Goal: Task Accomplishment & Management: Complete application form

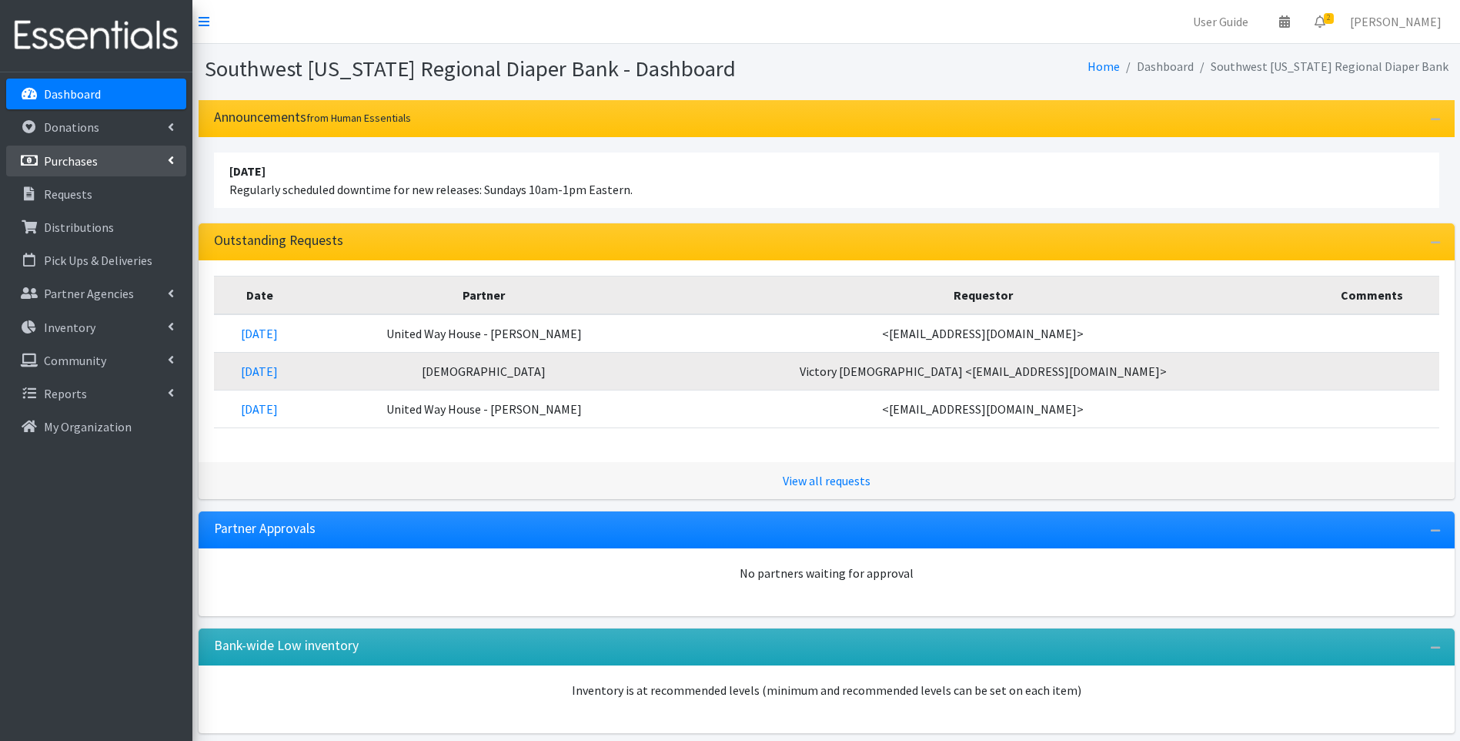
click at [92, 159] on p "Purchases" at bounding box center [71, 160] width 54 height 15
click at [100, 234] on link "New Purchase" at bounding box center [96, 227] width 180 height 31
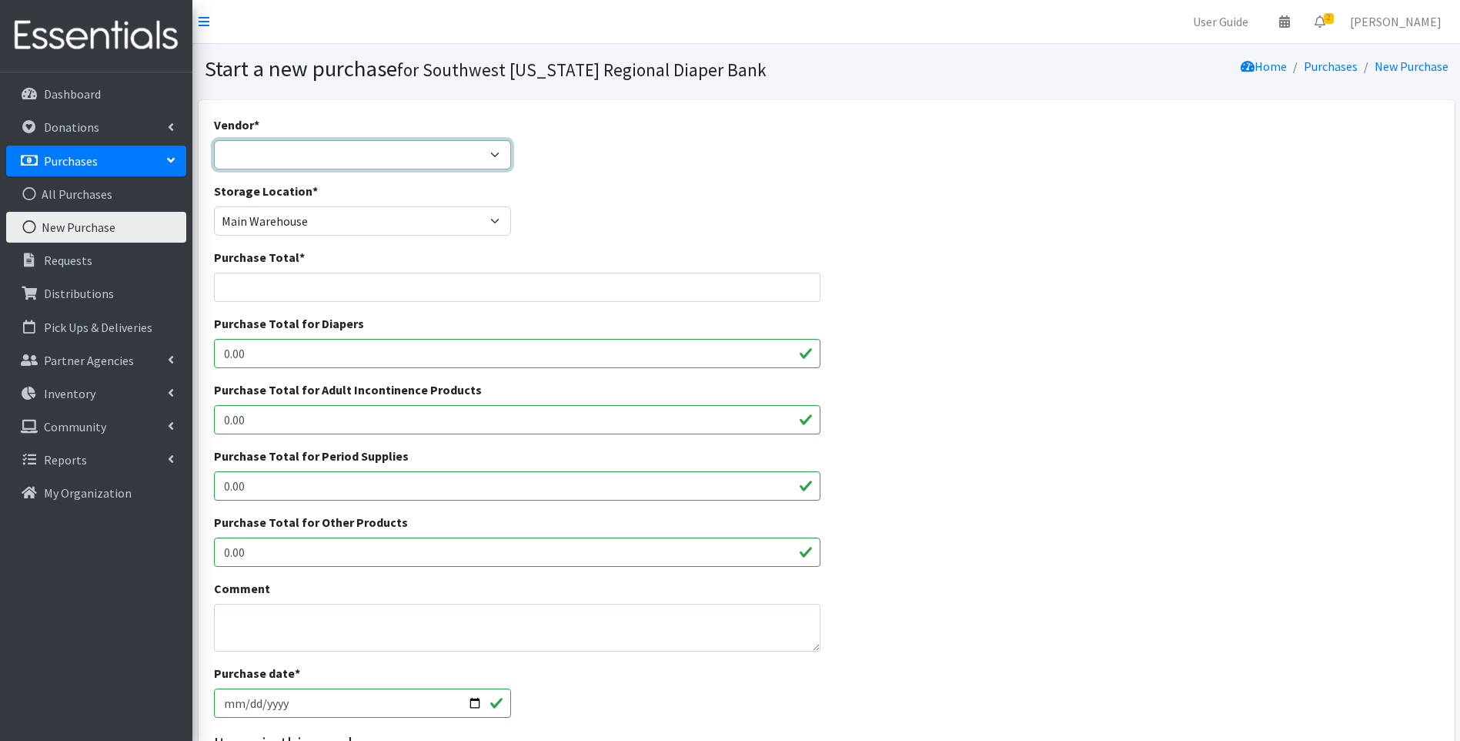
click at [292, 156] on select "Amazon Dyper Ello Puppet HDI Wholesale National Diaper Bank NCH [PERSON_NAME] C…" at bounding box center [363, 154] width 298 height 29
select select "460"
click at [214, 140] on select "Amazon Dyper Ello Puppet HDI Wholesale National Diaper Bank NCH [PERSON_NAME] C…" at bounding box center [363, 154] width 298 height 29
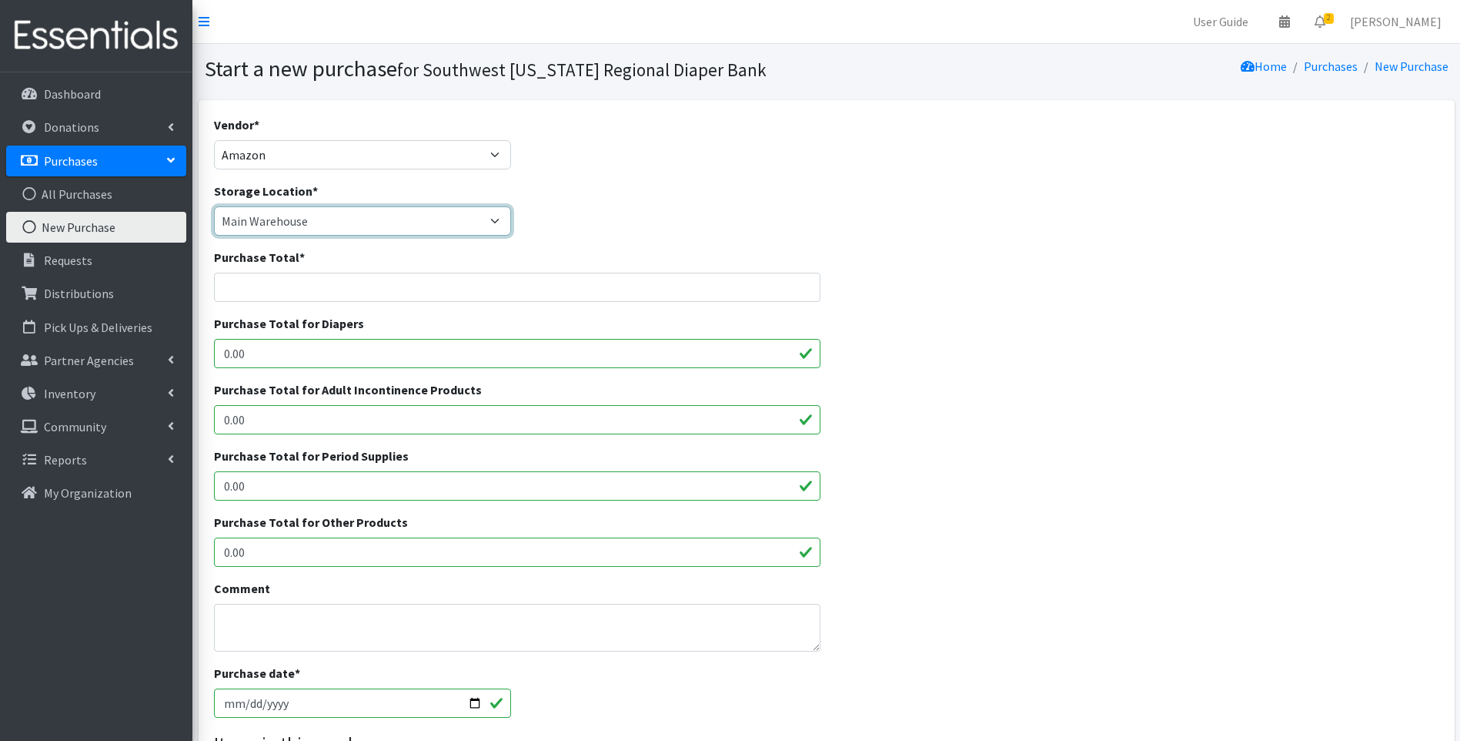
click at [293, 222] on select "Main Warehouse Office [GEOGRAPHIC_DATA] Warehouse [PERSON_NAME]" at bounding box center [363, 220] width 298 height 29
select select "293"
click at [214, 206] on select "Main Warehouse Office United Way Warehouse Winkler" at bounding box center [363, 220] width 298 height 29
click at [425, 294] on input "Purchase Total *" at bounding box center [517, 287] width 607 height 29
type input "279.90"
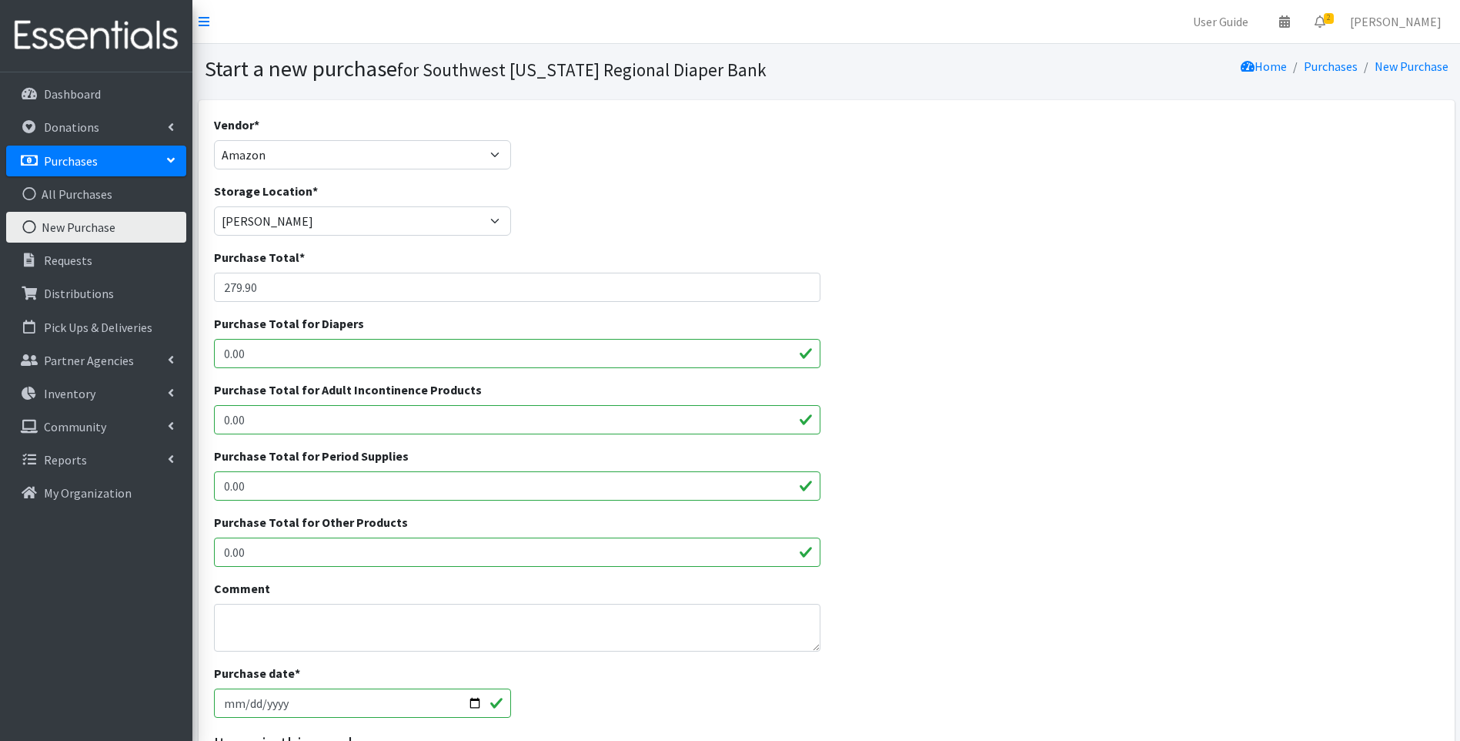
drag, startPoint x: 284, startPoint y: 547, endPoint x: 211, endPoint y: 561, distance: 74.6
click at [212, 561] on div "Purchase Total for Other Products 0.00" at bounding box center [517, 546] width 619 height 66
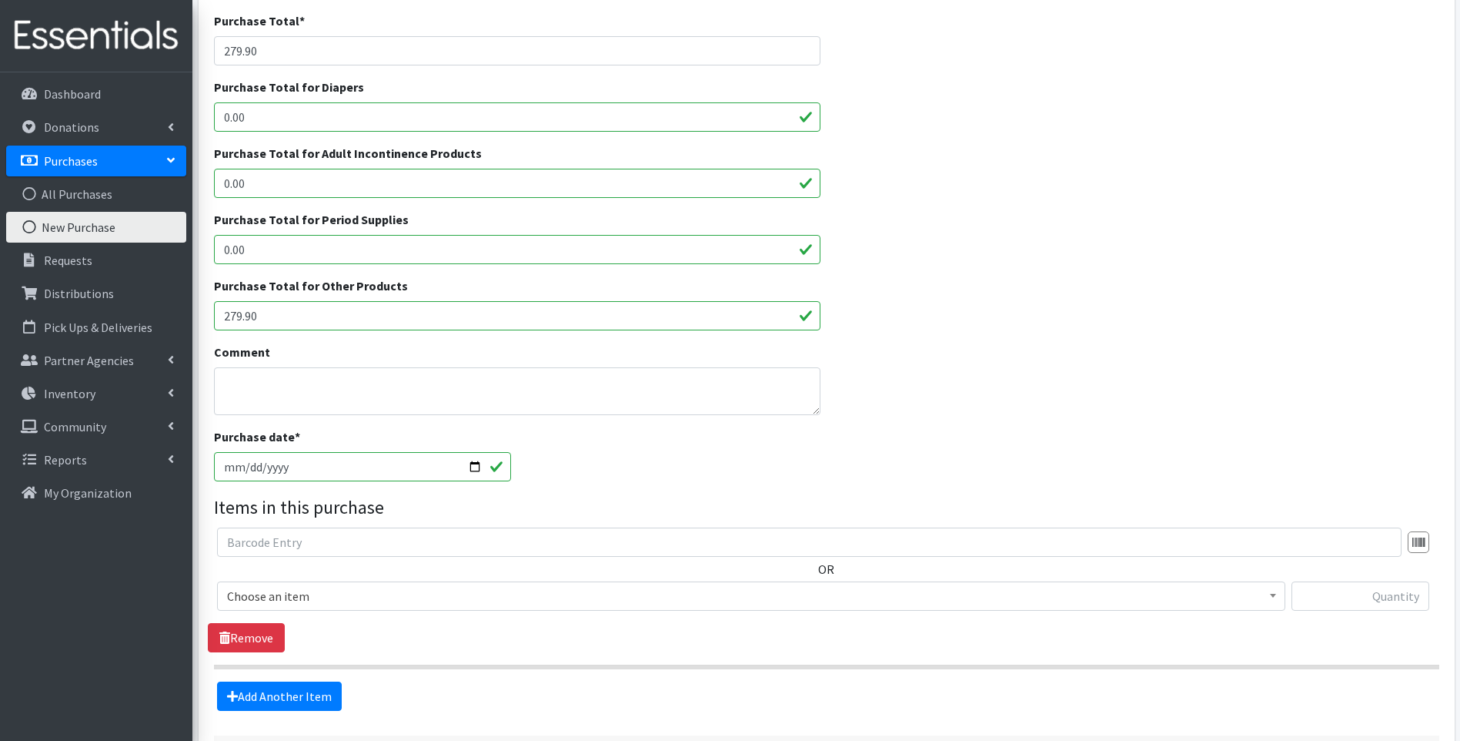
scroll to position [256, 0]
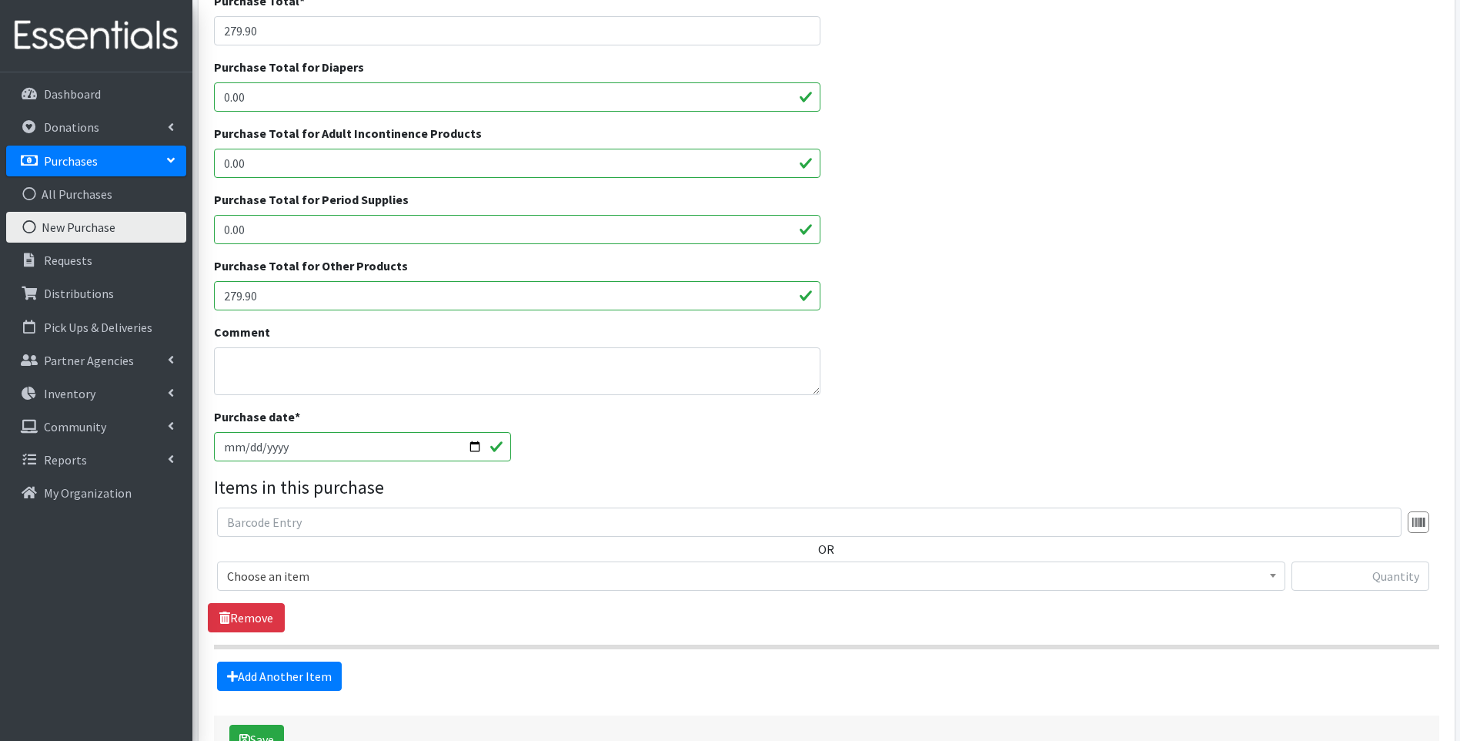
type input "279.90"
click at [336, 361] on textarea "Comment" at bounding box center [517, 371] width 607 height 48
type textarea "Purchase for NFP"
click at [1126, 211] on div "Purchase Total for Period Supplies 0.00" at bounding box center [826, 223] width 1237 height 66
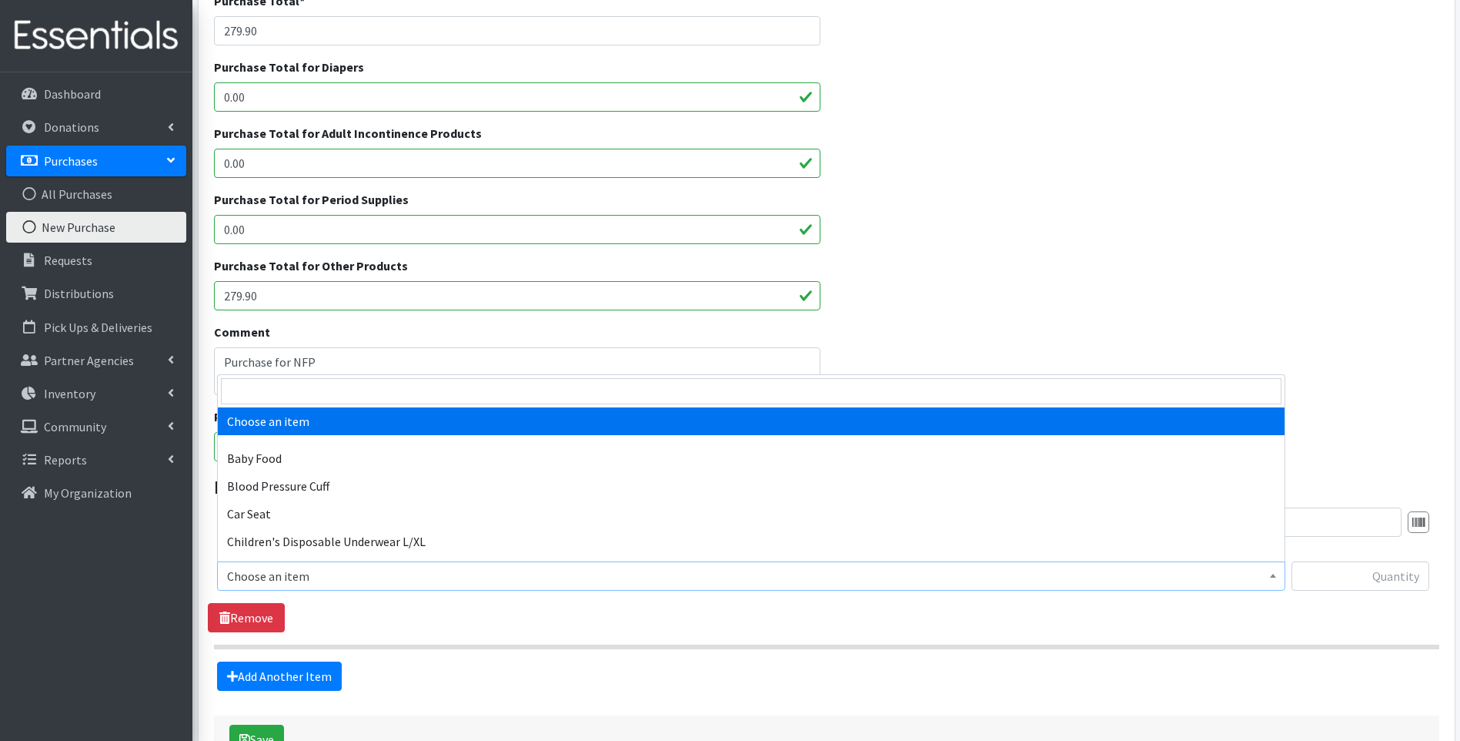
click at [276, 570] on span "Choose an item" at bounding box center [751, 576] width 1049 height 22
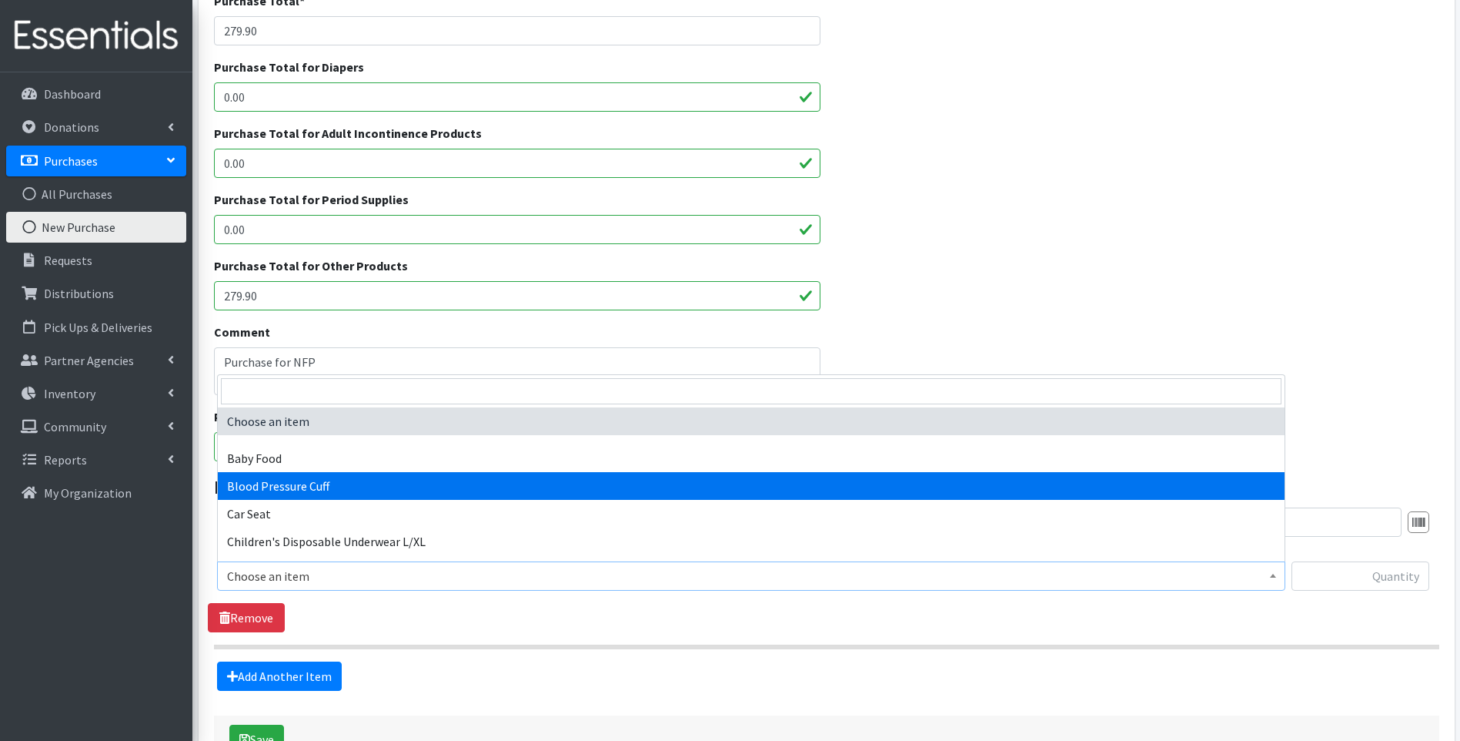
select select "15084"
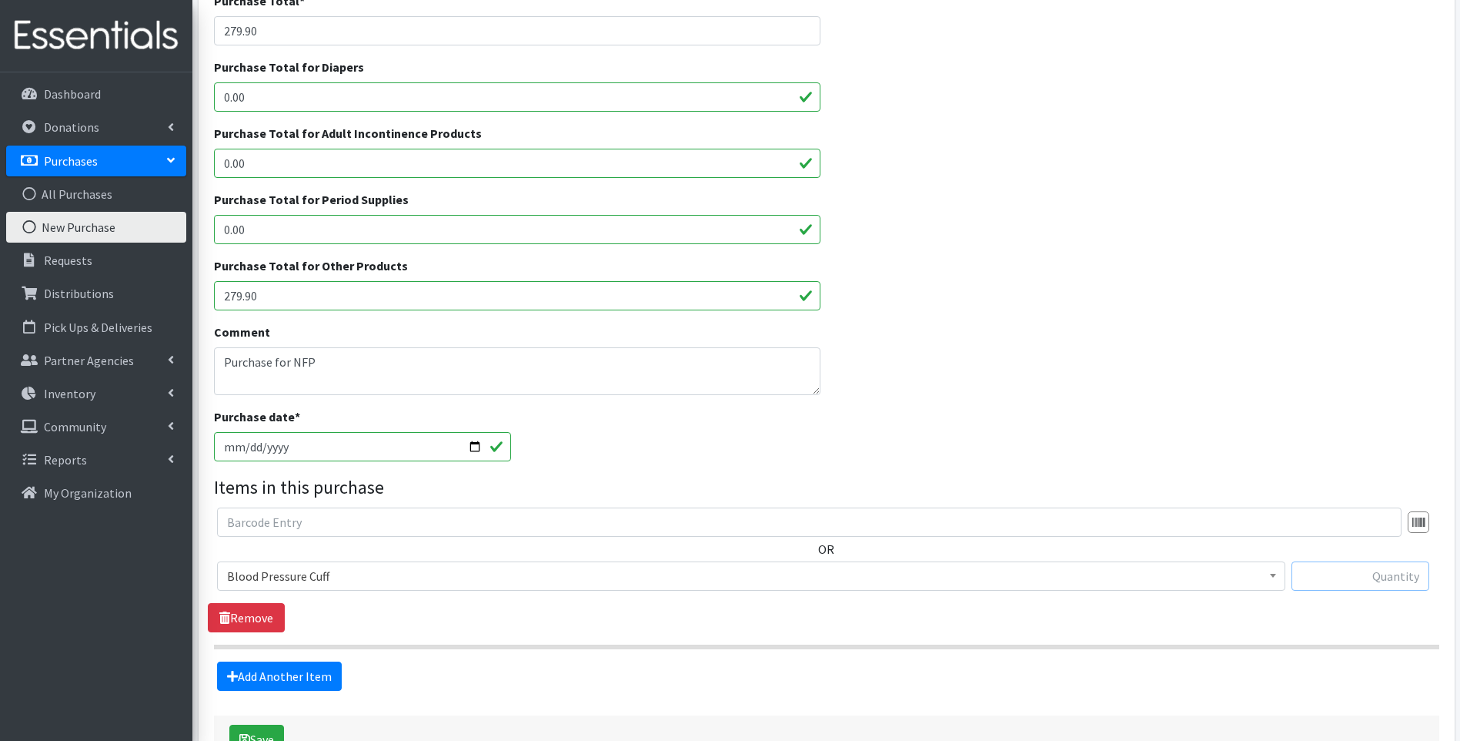
click at [1333, 563] on input "text" at bounding box center [1361, 575] width 138 height 29
type input "10"
click at [996, 262] on div "Purchase Total for Other Products 279.90" at bounding box center [826, 289] width 1237 height 66
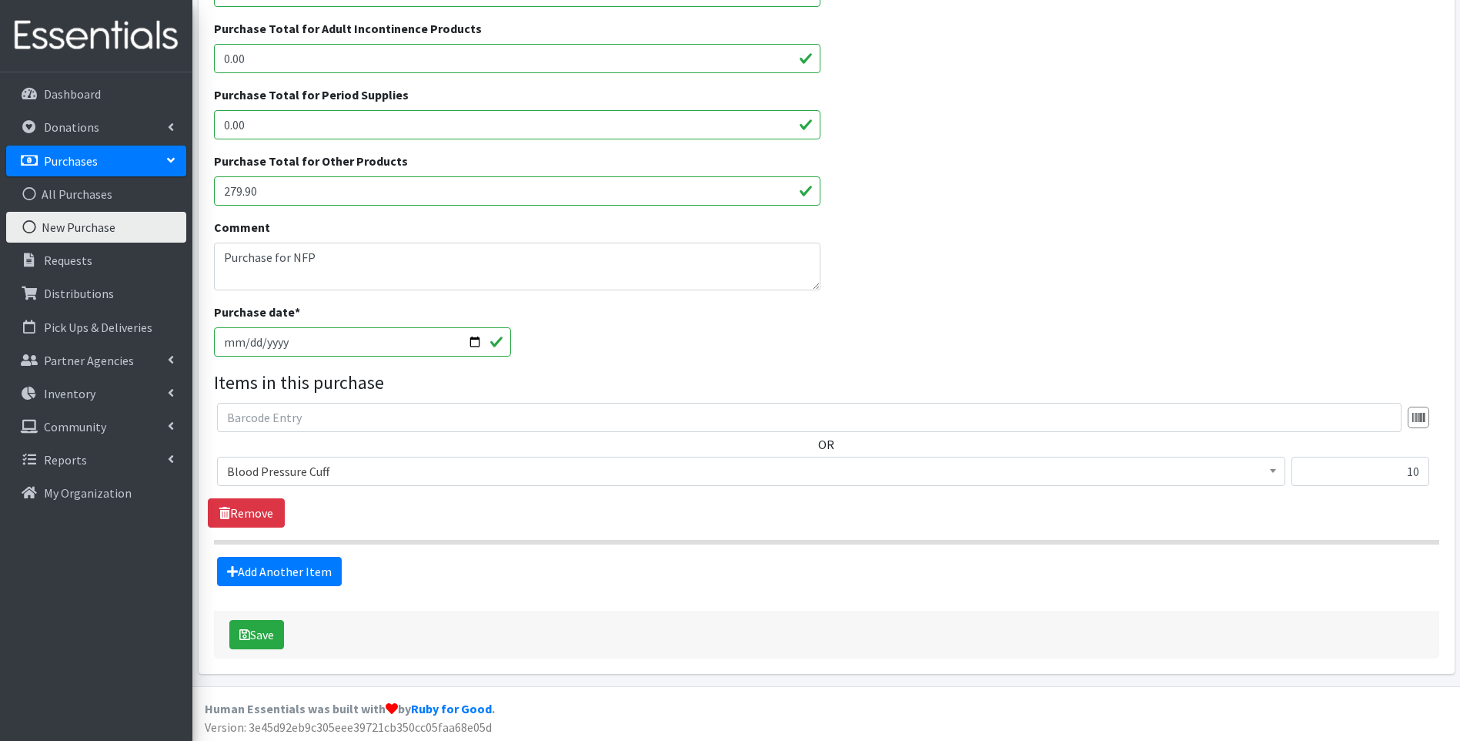
scroll to position [364, 0]
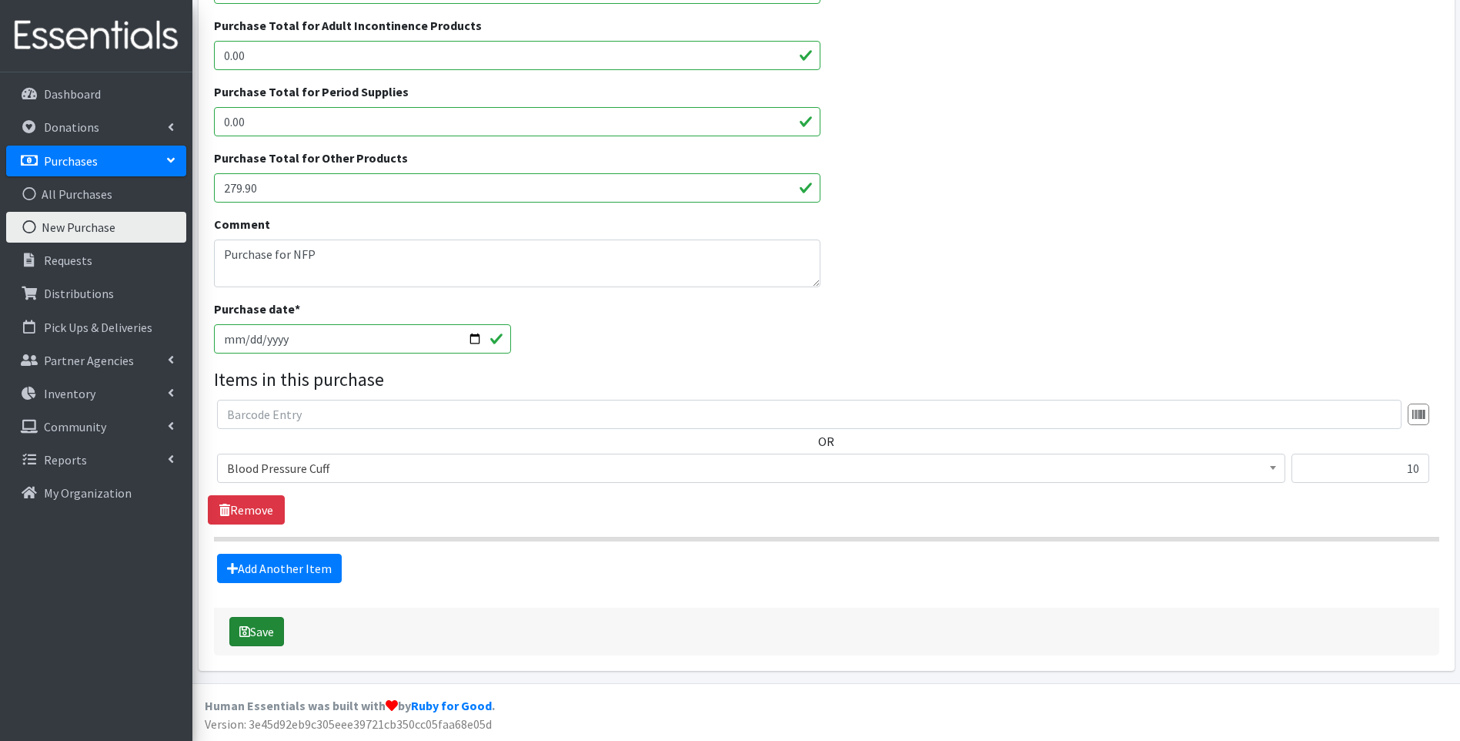
click at [269, 638] on button "Save" at bounding box center [256, 631] width 55 height 29
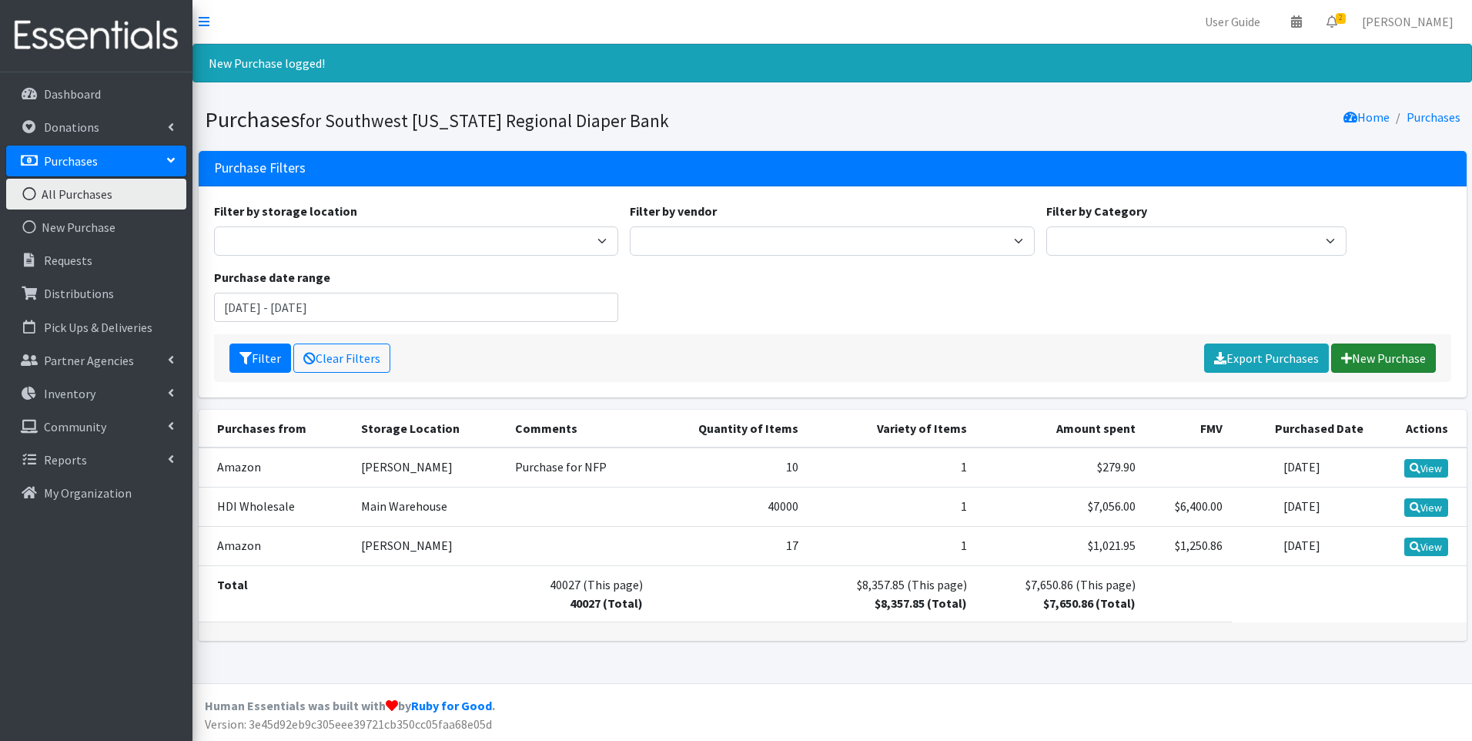
click at [1382, 367] on link "New Purchase" at bounding box center [1383, 357] width 105 height 29
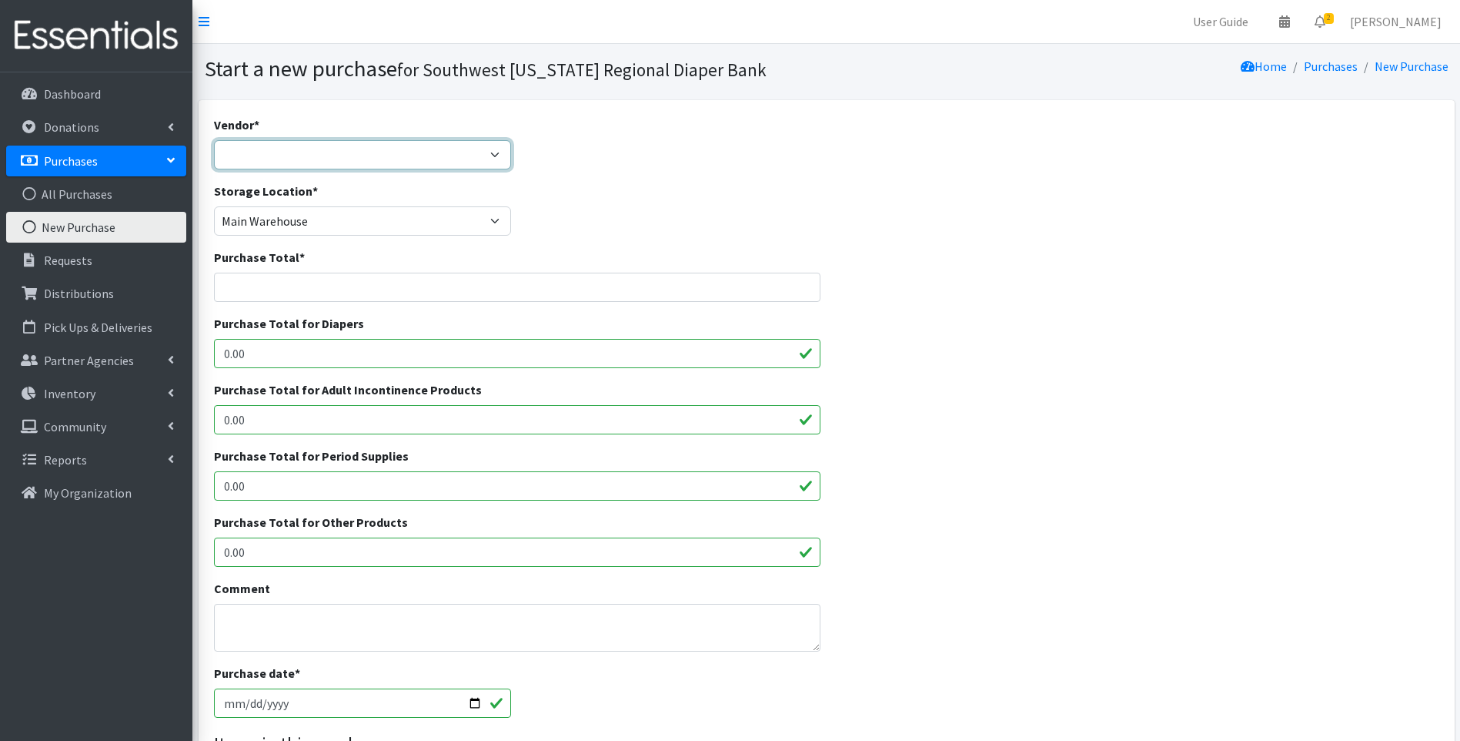
click at [295, 158] on select "Amazon Dyper Ello Puppet HDI Wholesale National Diaper Bank NCH Sams Club Walma…" at bounding box center [363, 154] width 298 height 29
select select "460"
click at [214, 140] on select "Amazon Dyper Ello Puppet HDI Wholesale National Diaper Bank NCH Sams Club Walma…" at bounding box center [363, 154] width 298 height 29
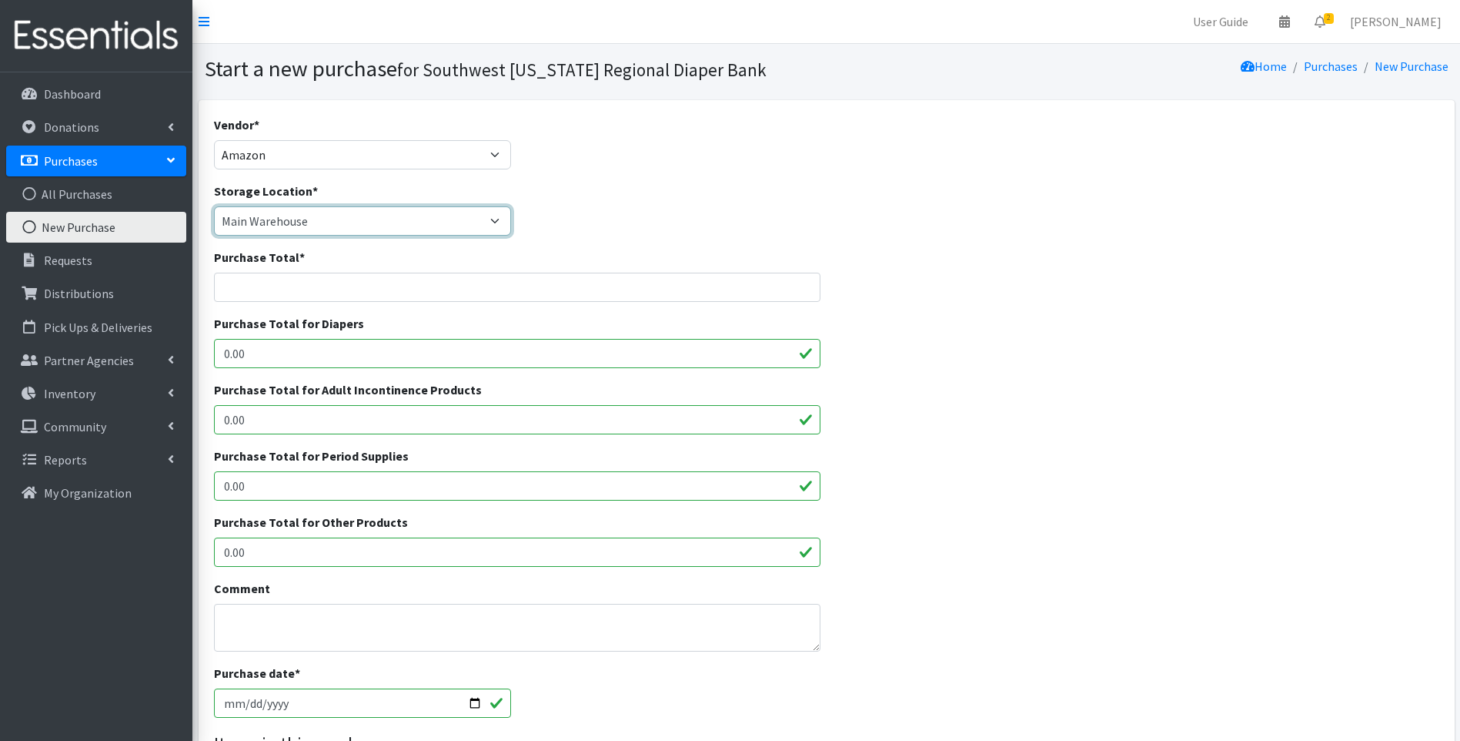
click at [283, 217] on select "Main Warehouse Office United Way Warehouse Winkler" at bounding box center [363, 220] width 298 height 29
select select "293"
click at [214, 206] on select "Main Warehouse Office United Way Warehouse Winkler" at bounding box center [363, 220] width 298 height 29
click at [301, 286] on input "Purchase Total *" at bounding box center [517, 287] width 607 height 29
type input "1749.75"
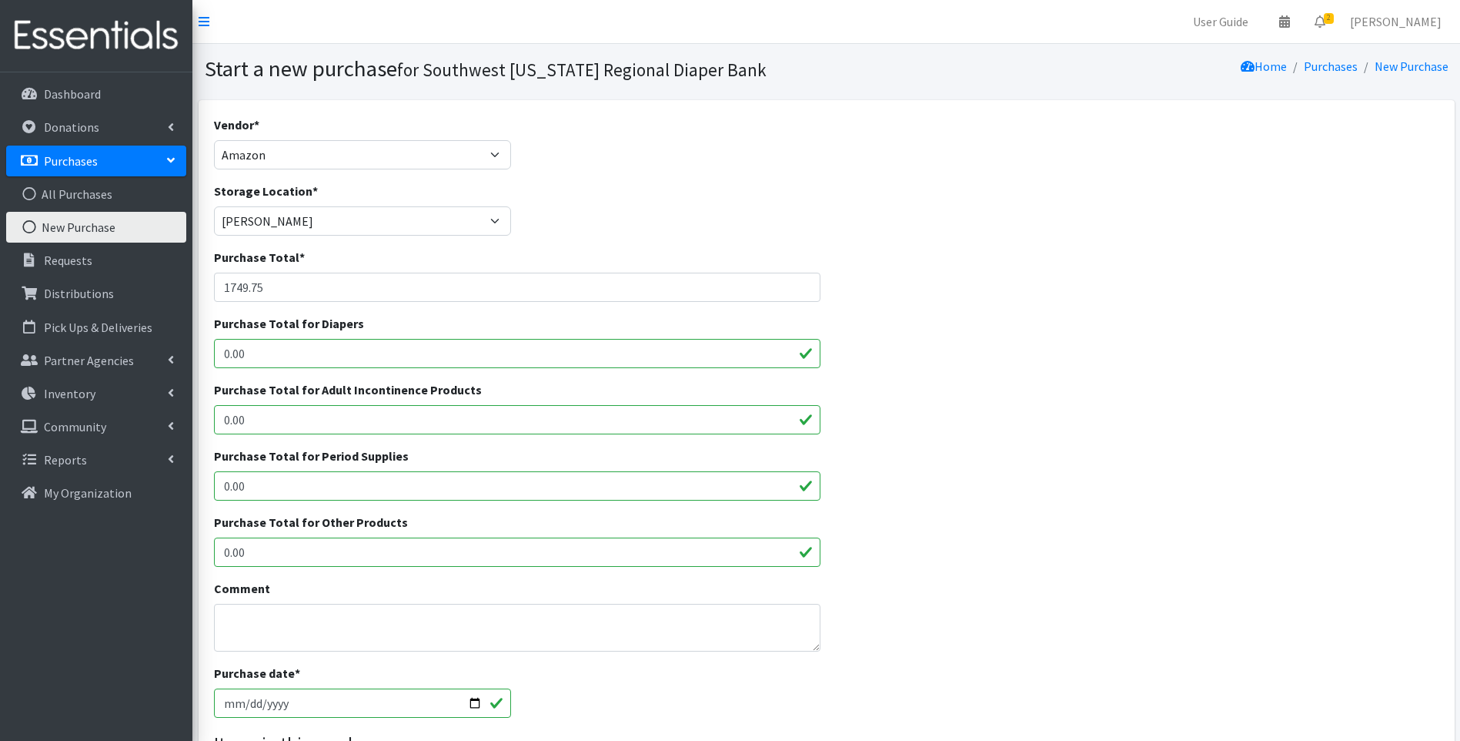
drag, startPoint x: 310, startPoint y: 557, endPoint x: 128, endPoint y: 570, distance: 182.9
click at [128, 570] on div "User Guide 0 Pick-ups remaining this week View Calendar 2 2 Requests 0 Partner …" at bounding box center [730, 552] width 1460 height 1105
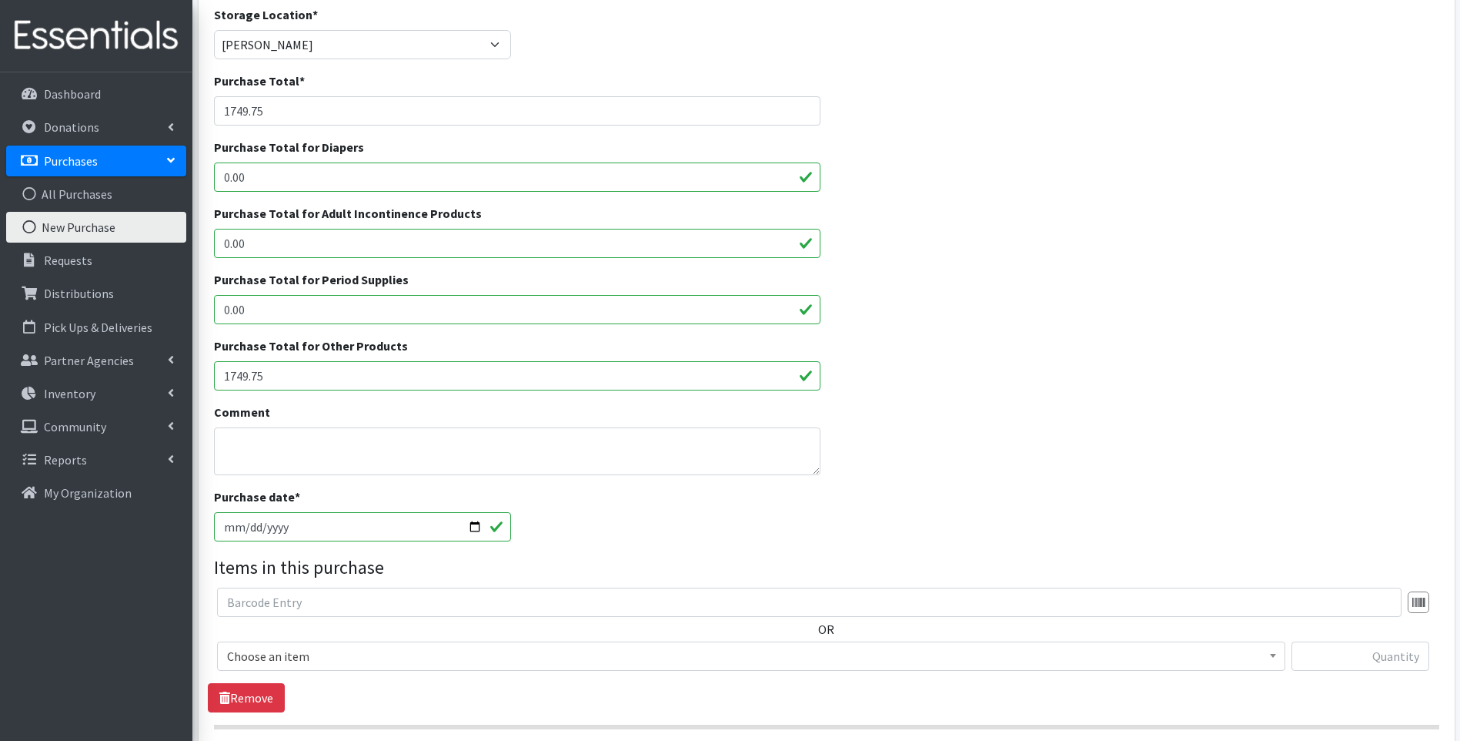
scroll to position [206, 0]
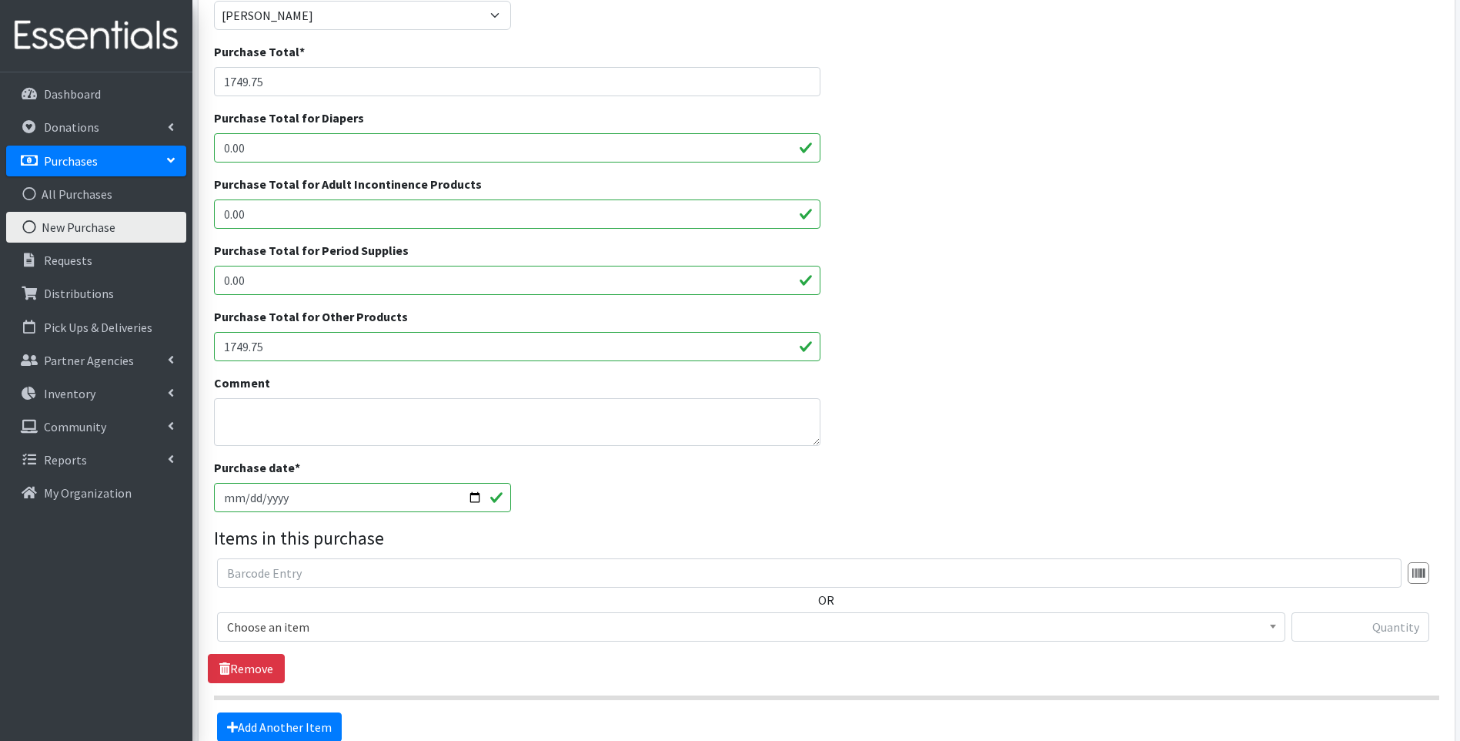
type input "1749.75"
click at [483, 423] on textarea "Comment" at bounding box center [517, 422] width 607 height 48
type textarea "Purchased for NFP"
click at [1296, 204] on div "Purchase Total for Adult Incontinence Products 0.00" at bounding box center [826, 208] width 1237 height 66
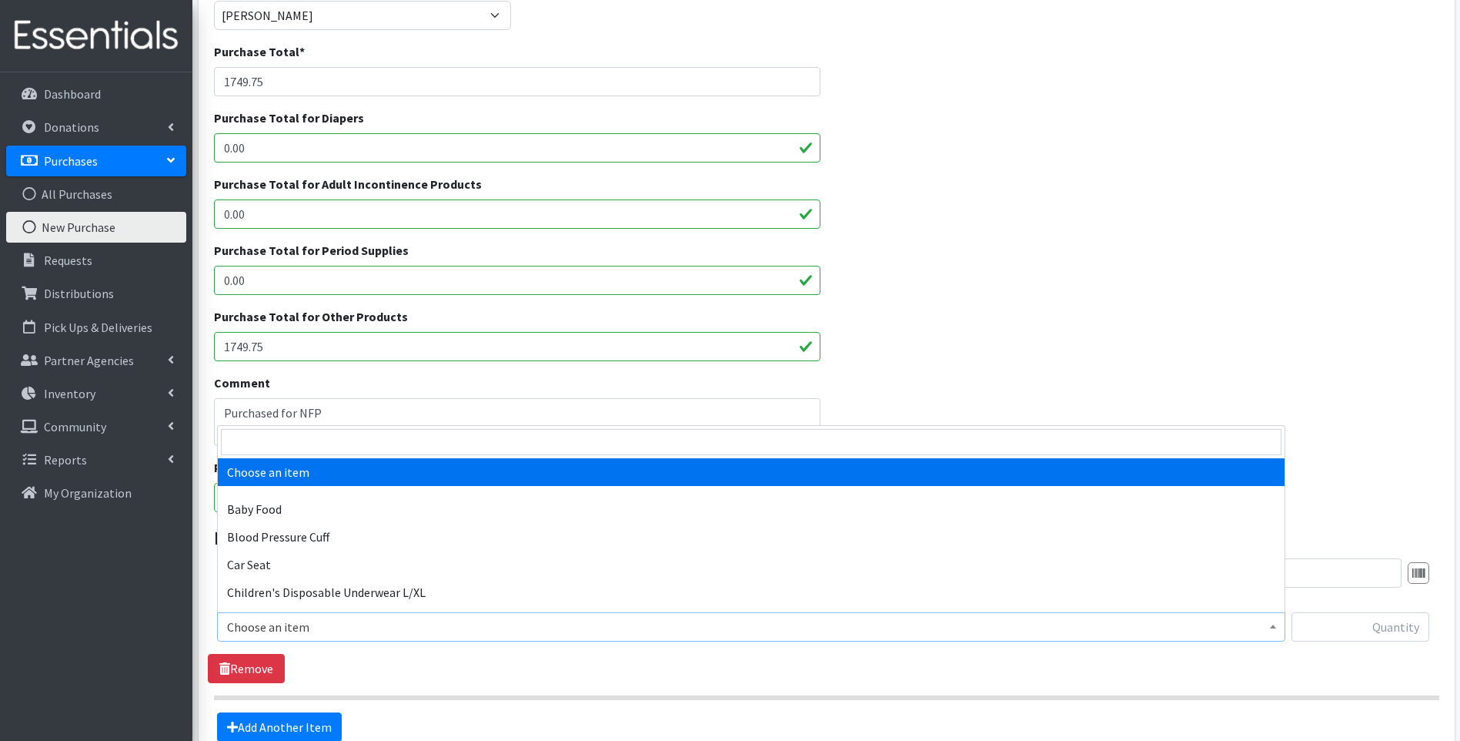
click at [339, 633] on span "Choose an item" at bounding box center [751, 627] width 1049 height 22
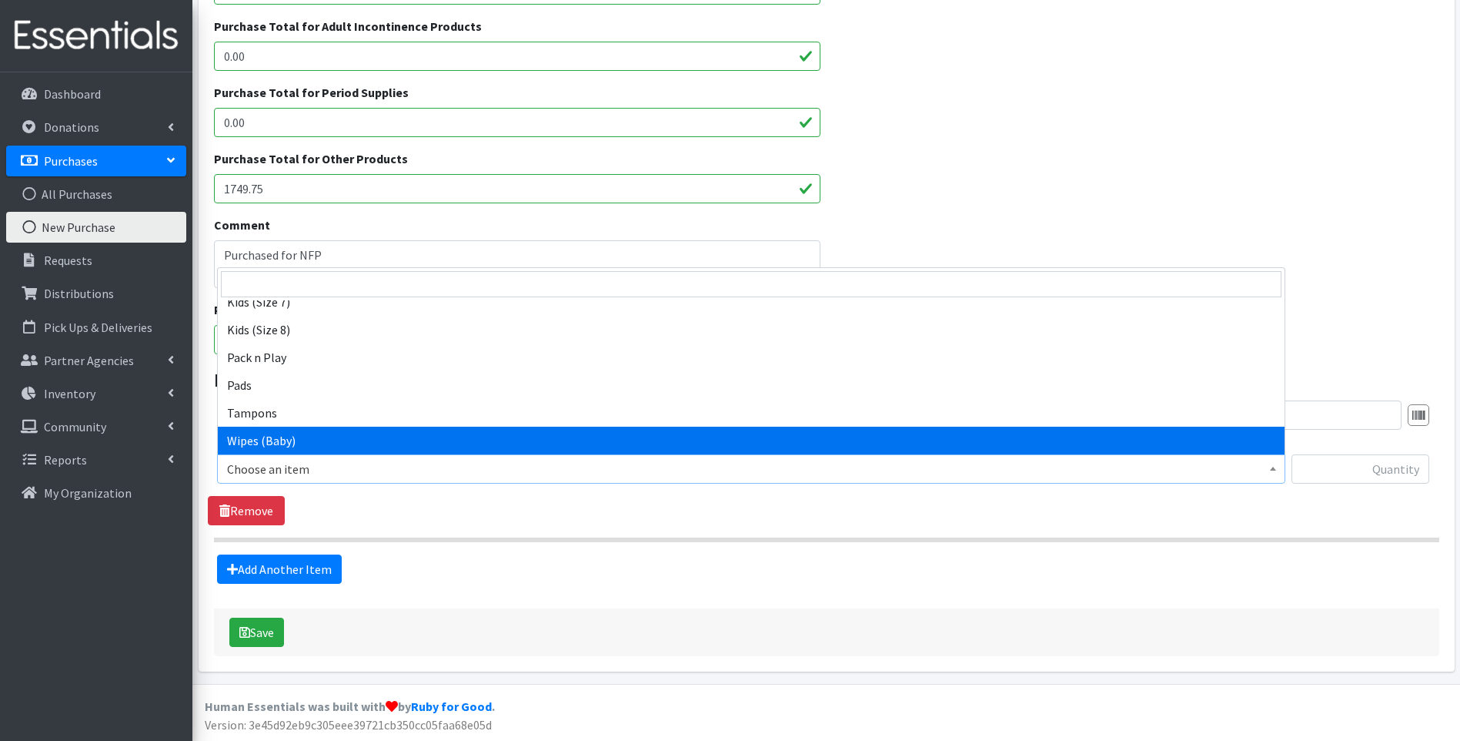
scroll to position [364, 0]
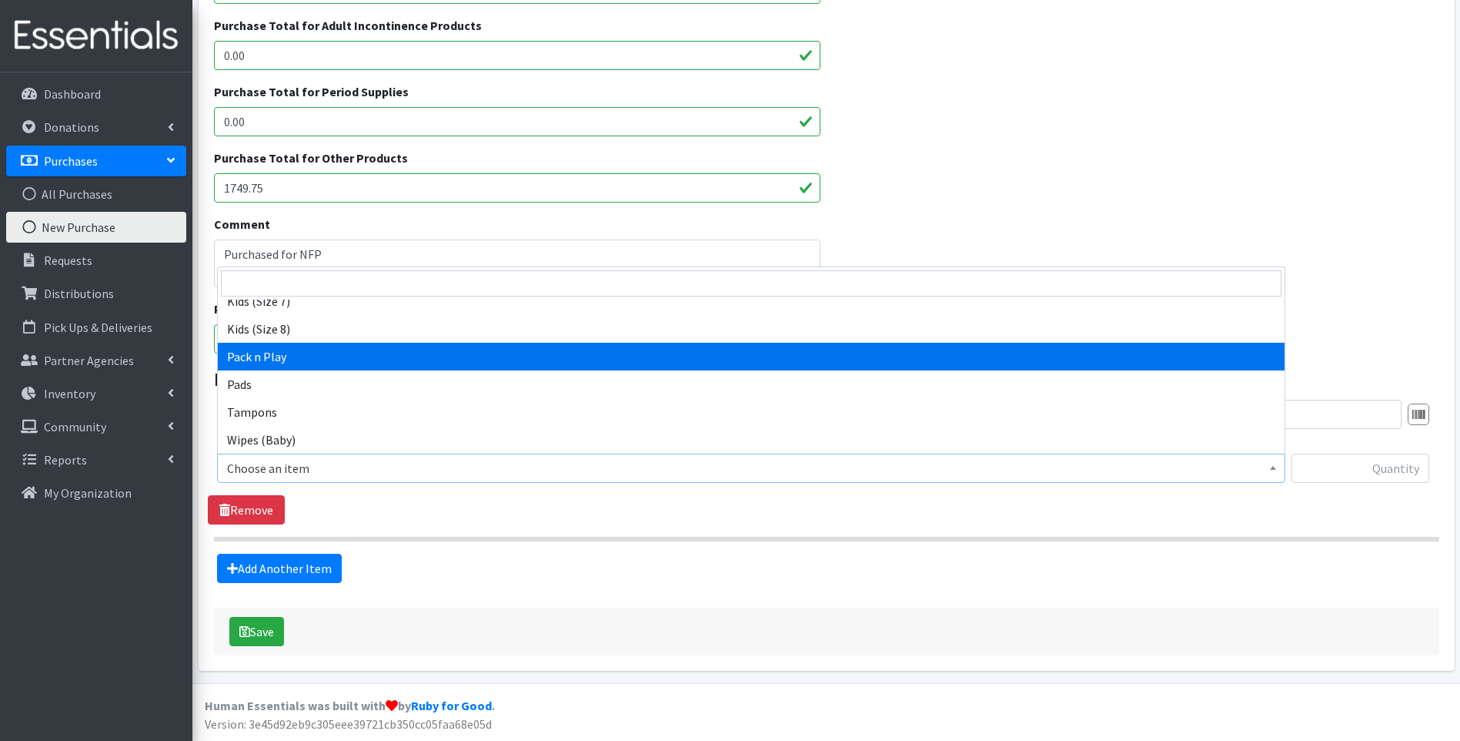
select select "12328"
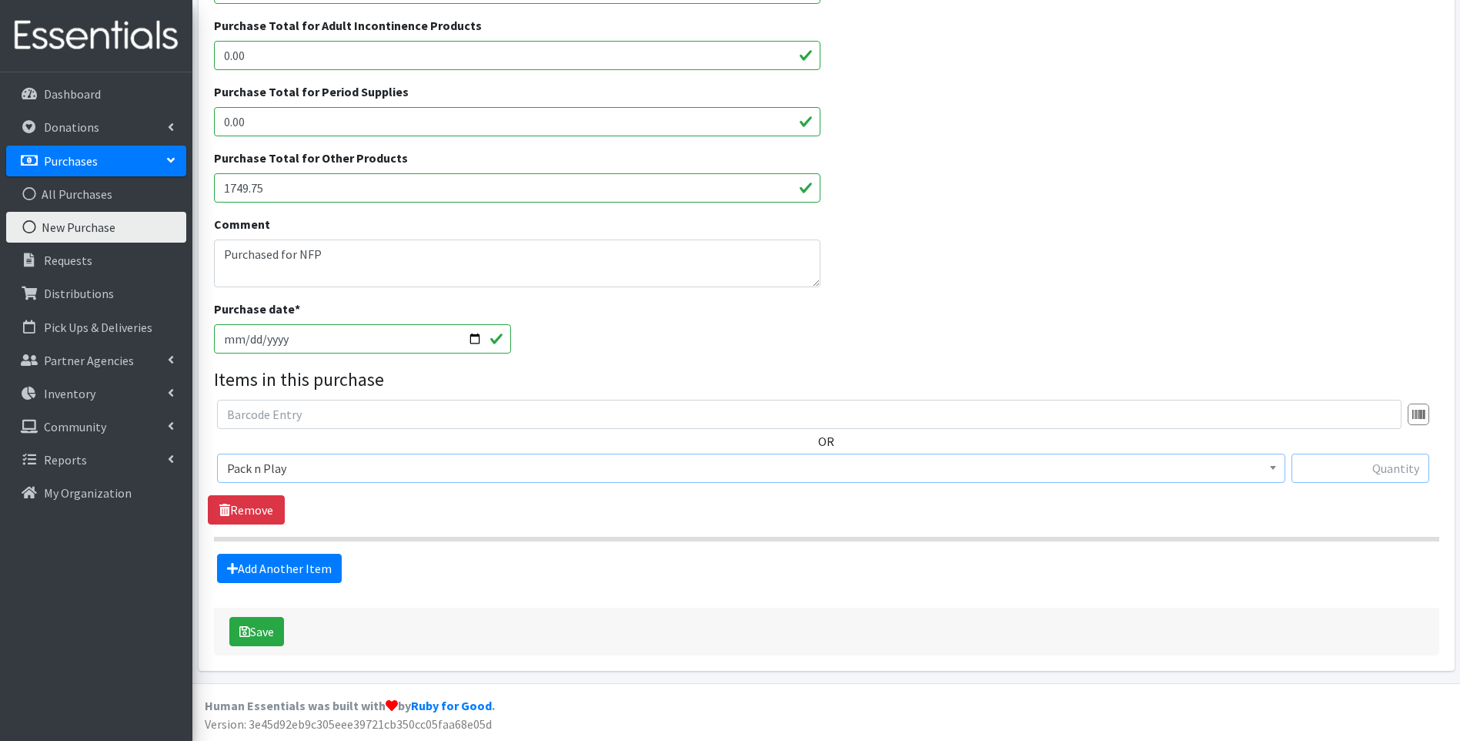
drag, startPoint x: 1337, startPoint y: 465, endPoint x: 1335, endPoint y: 453, distance: 11.8
click at [1337, 464] on input "text" at bounding box center [1361, 467] width 138 height 29
type input "25"
click at [1185, 287] on div "Comment Purchased for NFP" at bounding box center [826, 257] width 1237 height 85
click at [266, 627] on button "Save" at bounding box center [256, 631] width 55 height 29
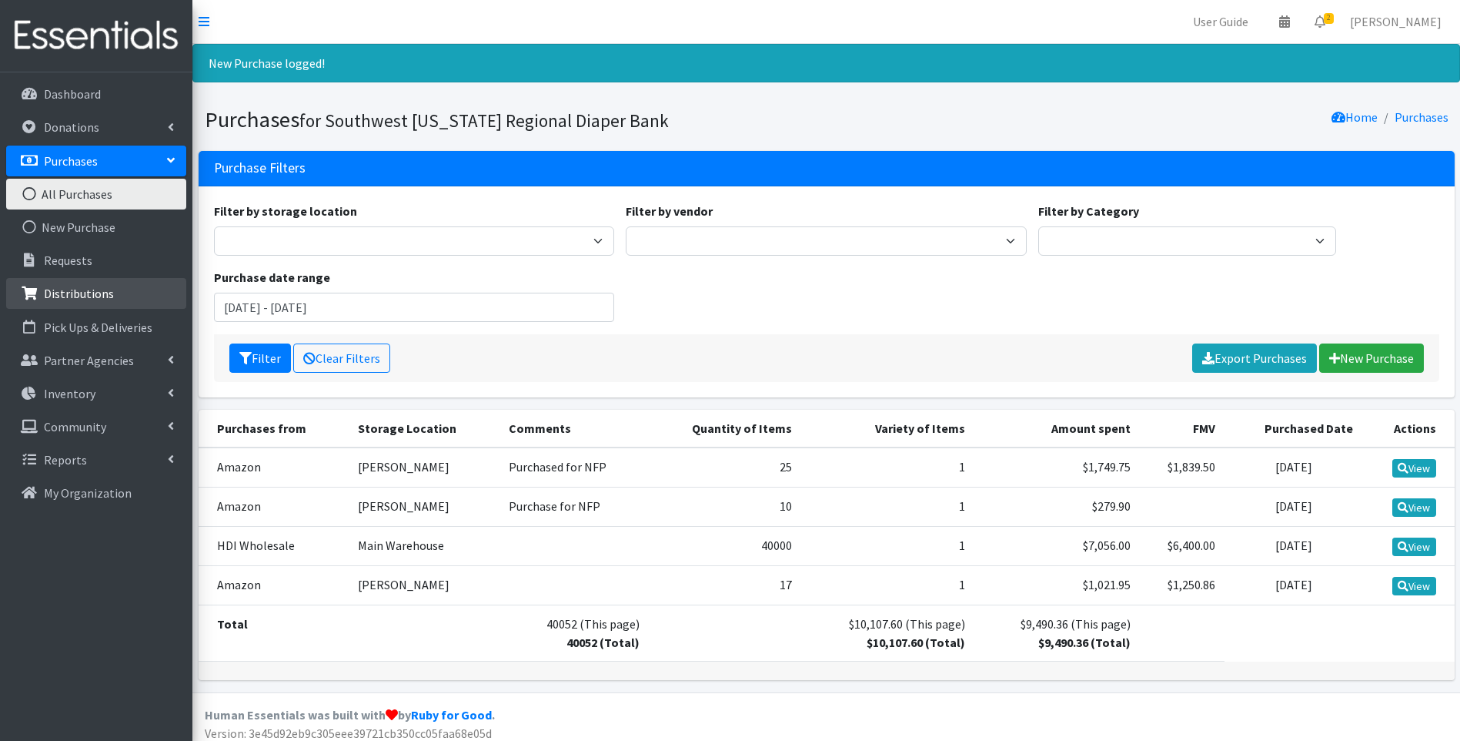
click at [102, 294] on p "Distributions" at bounding box center [79, 293] width 70 height 15
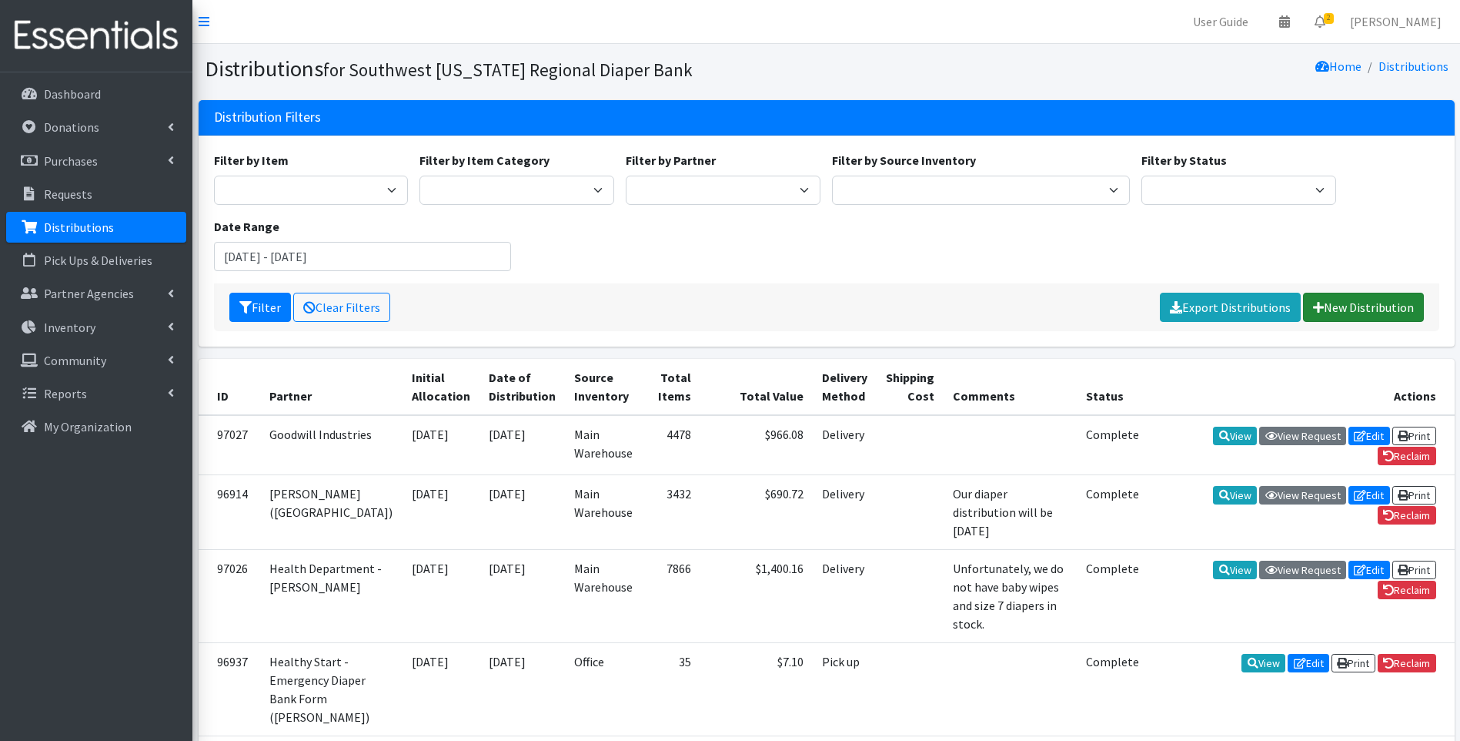
click at [1398, 307] on link "New Distribution" at bounding box center [1363, 307] width 121 height 29
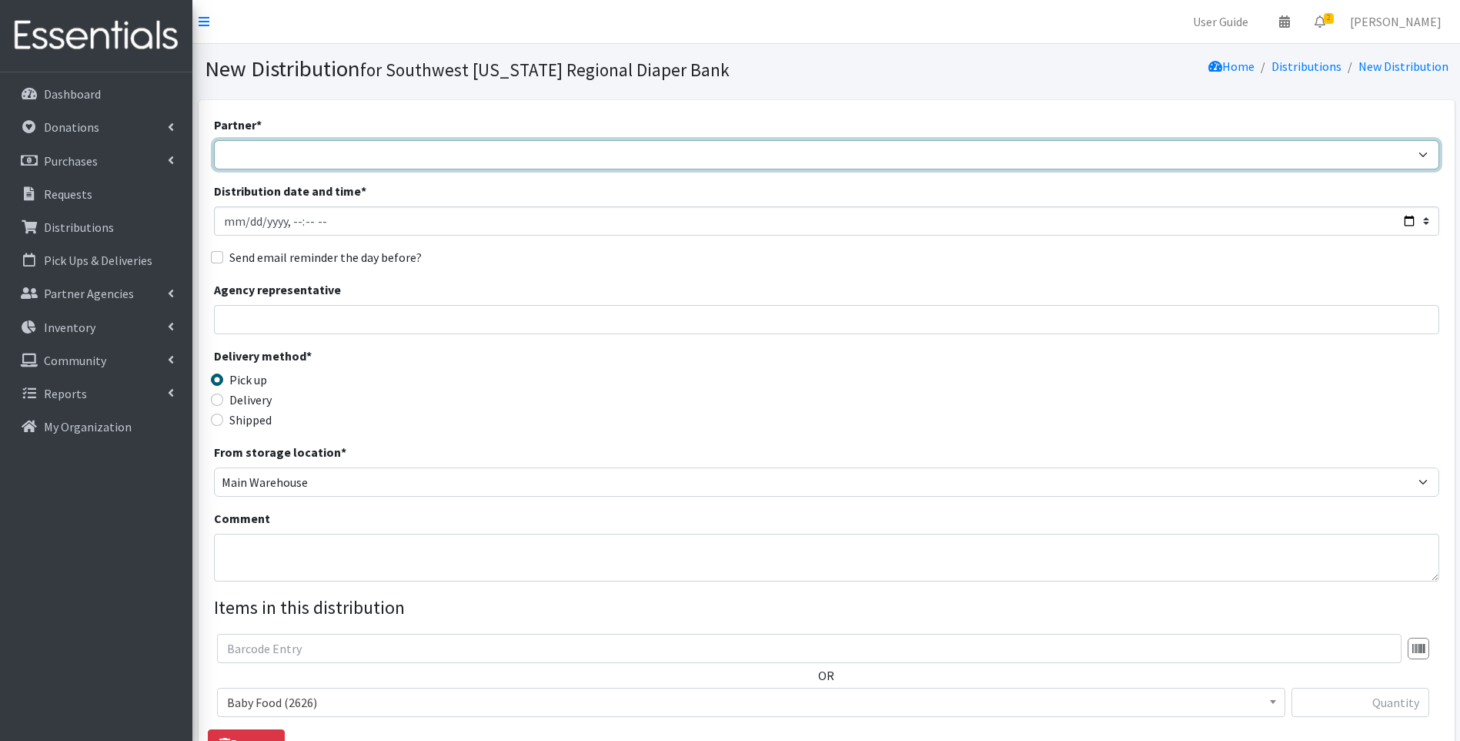
click at [548, 157] on select "ACT Abuse Counseling & Treatment Bayshore Fire Department [PERSON_NAME][GEOGRAP…" at bounding box center [827, 154] width 1226 height 29
select select "3818"
click at [214, 140] on select "ACT Abuse Counseling & Treatment Bayshore Fire Department [PERSON_NAME][GEOGRAP…" at bounding box center [827, 154] width 1226 height 29
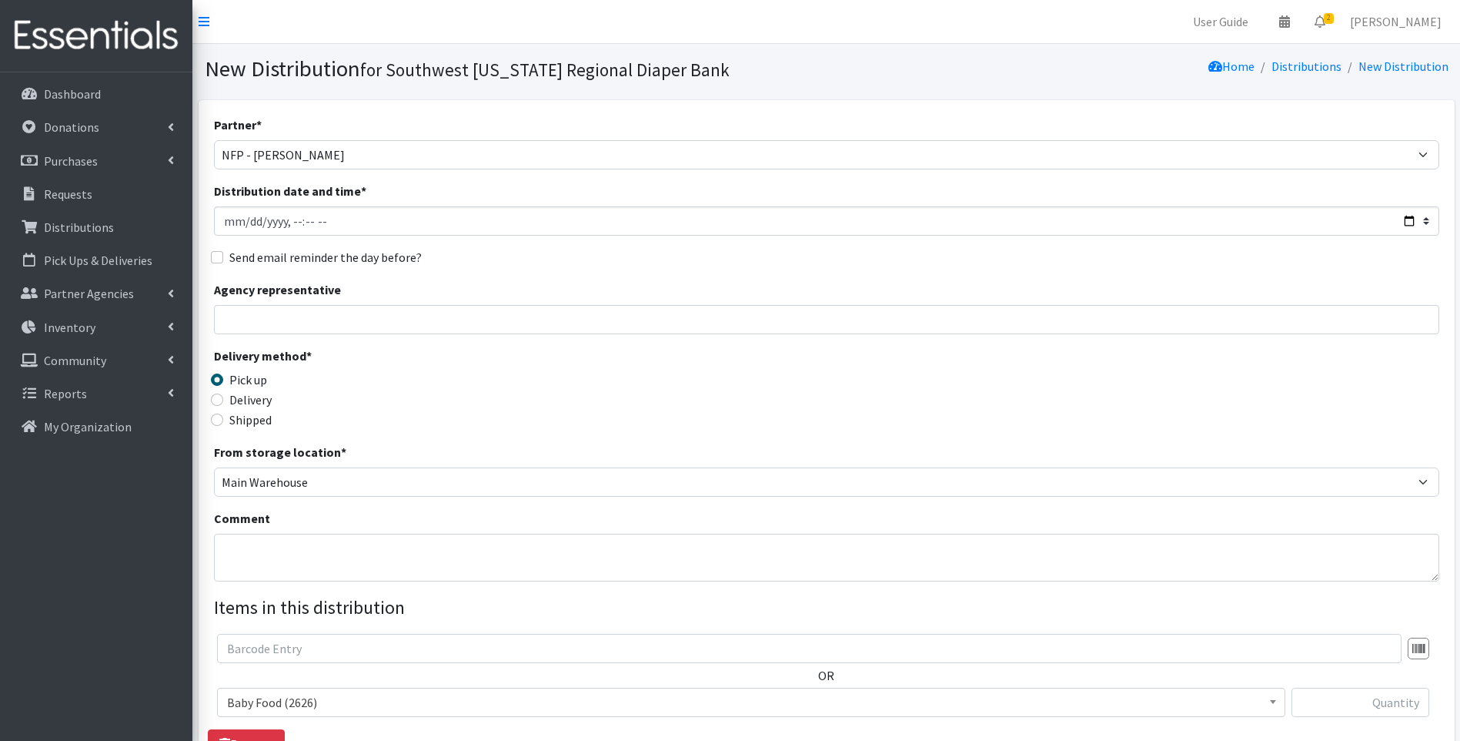
click at [253, 398] on label "Delivery" at bounding box center [250, 399] width 42 height 18
click at [223, 398] on input "Delivery" at bounding box center [217, 399] width 12 height 12
radio input "true"
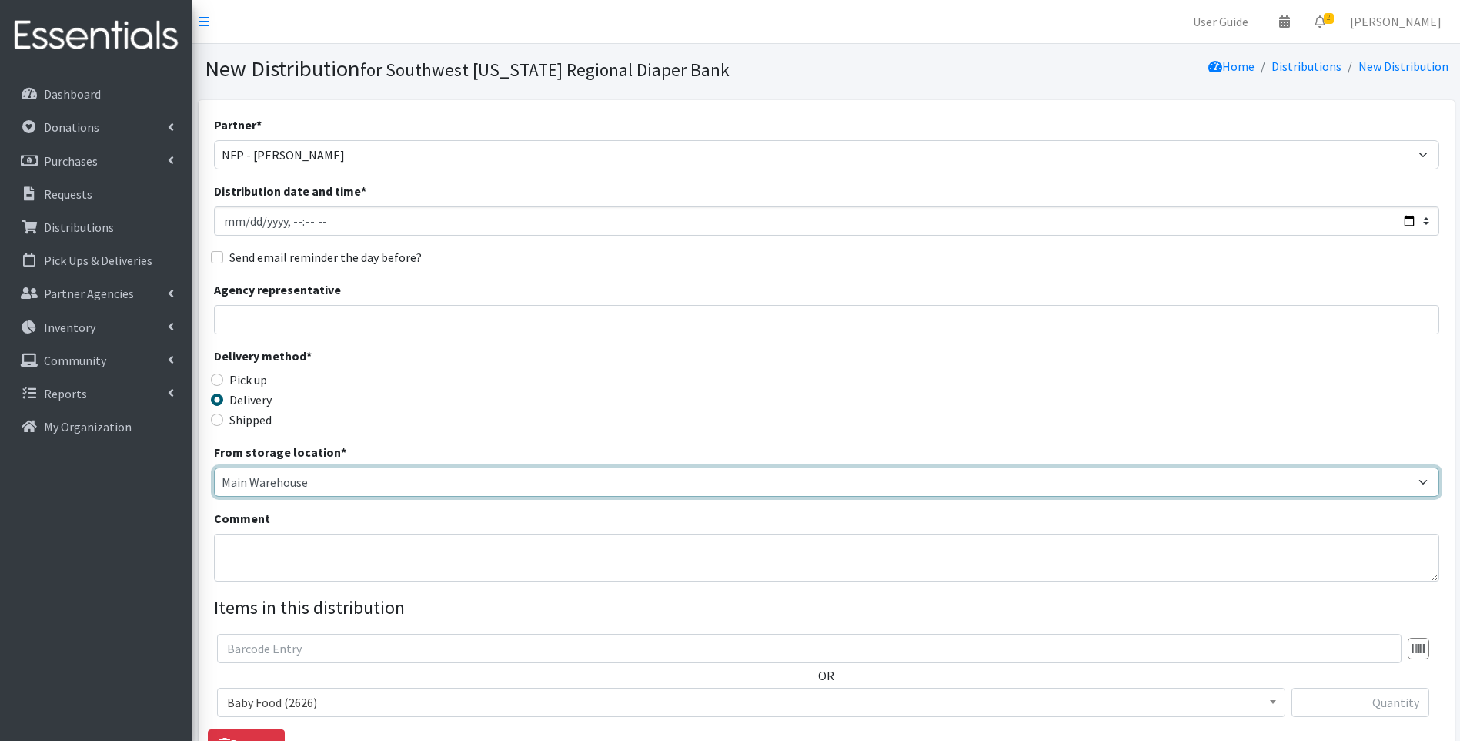
click at [343, 479] on select "Main Warehouse Office [PERSON_NAME]" at bounding box center [827, 481] width 1226 height 29
select select "293"
click at [214, 467] on select "Main Warehouse Office [PERSON_NAME]" at bounding box center [827, 481] width 1226 height 29
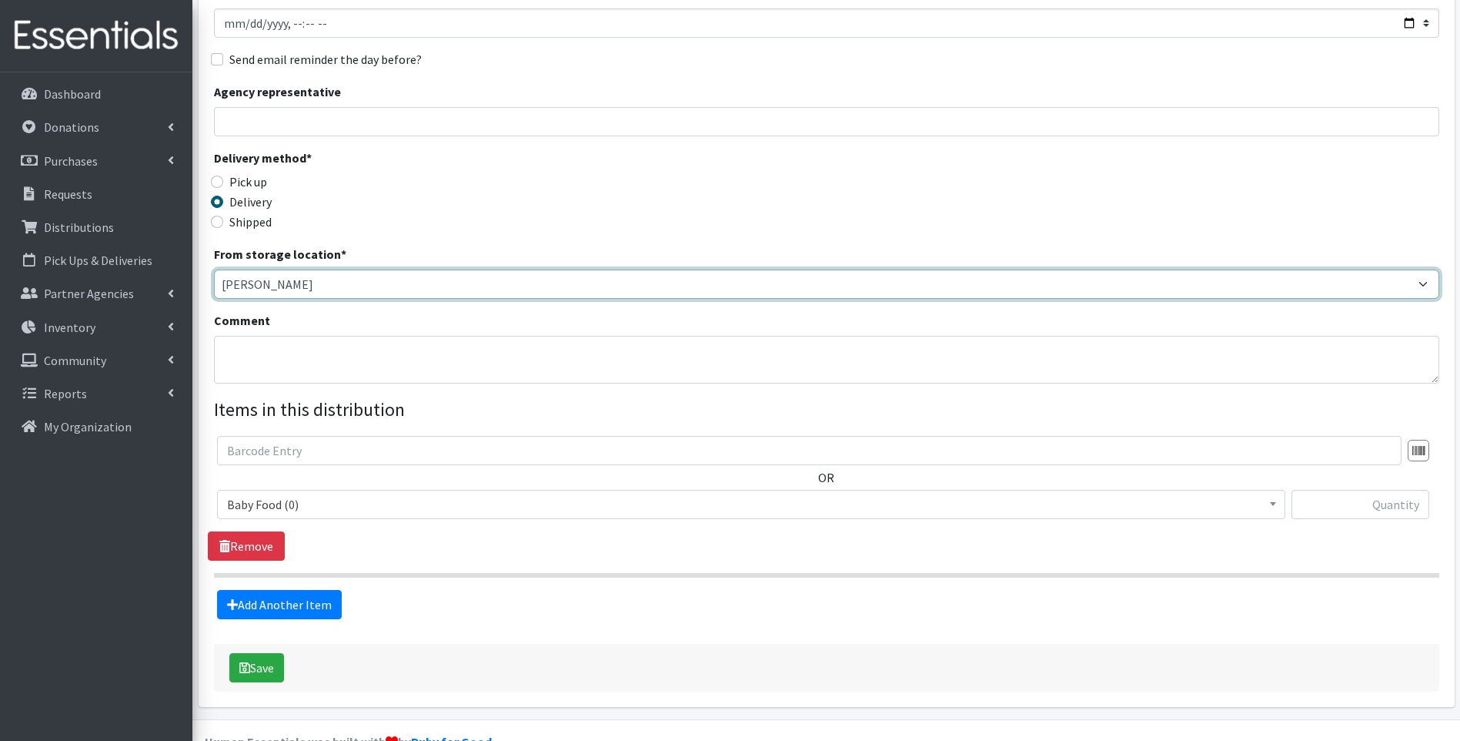
scroll to position [206, 0]
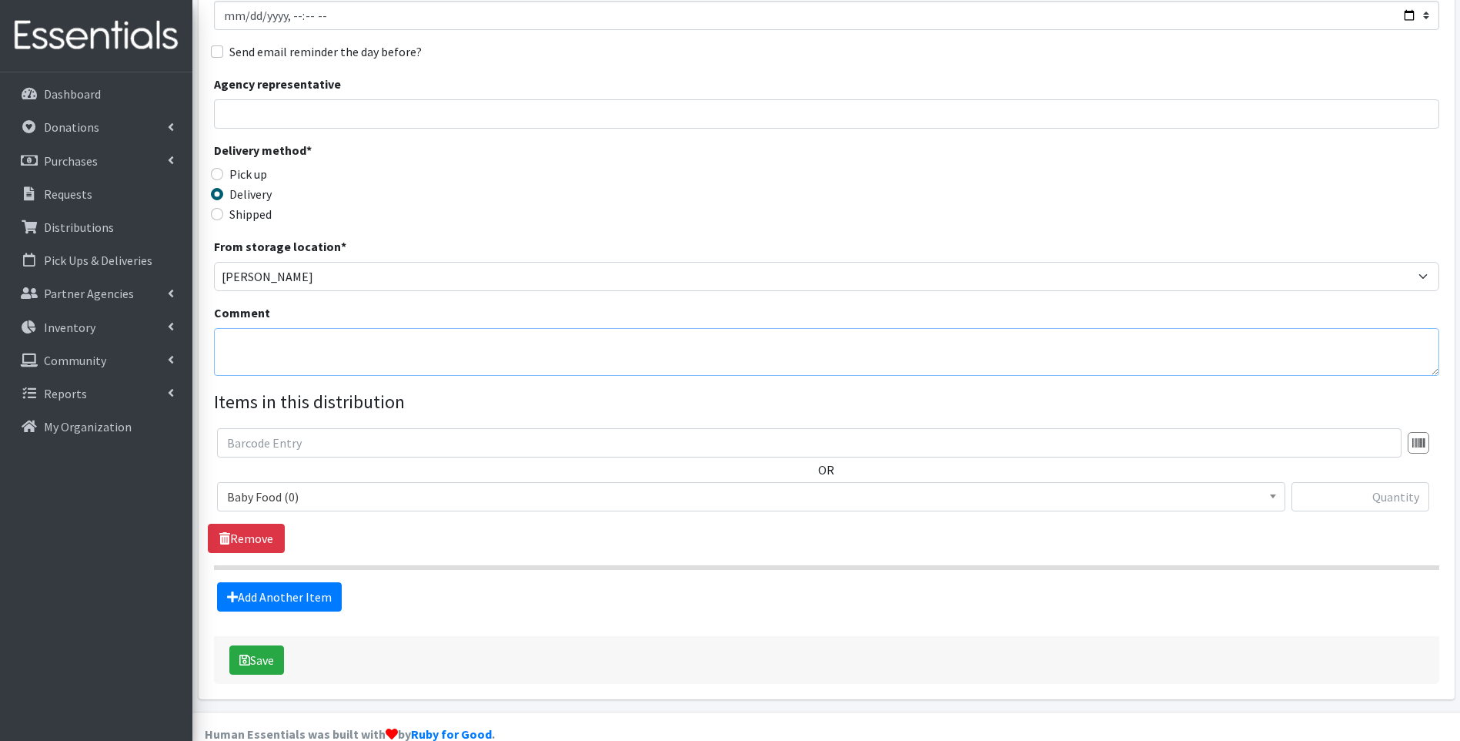
click at [409, 341] on textarea "Comment" at bounding box center [827, 352] width 1226 height 48
click at [577, 342] on textarea "To reflect items that were purchased for NFP and delivered to the NFP storage u…" at bounding box center [827, 352] width 1226 height 48
click at [728, 353] on textarea "To reflect items that were purchased for NFP and delivered to storage unit 5004…" at bounding box center [827, 352] width 1226 height 48
type textarea "To reflect items that were purchased for NFP and delivered to storage unit 5004…"
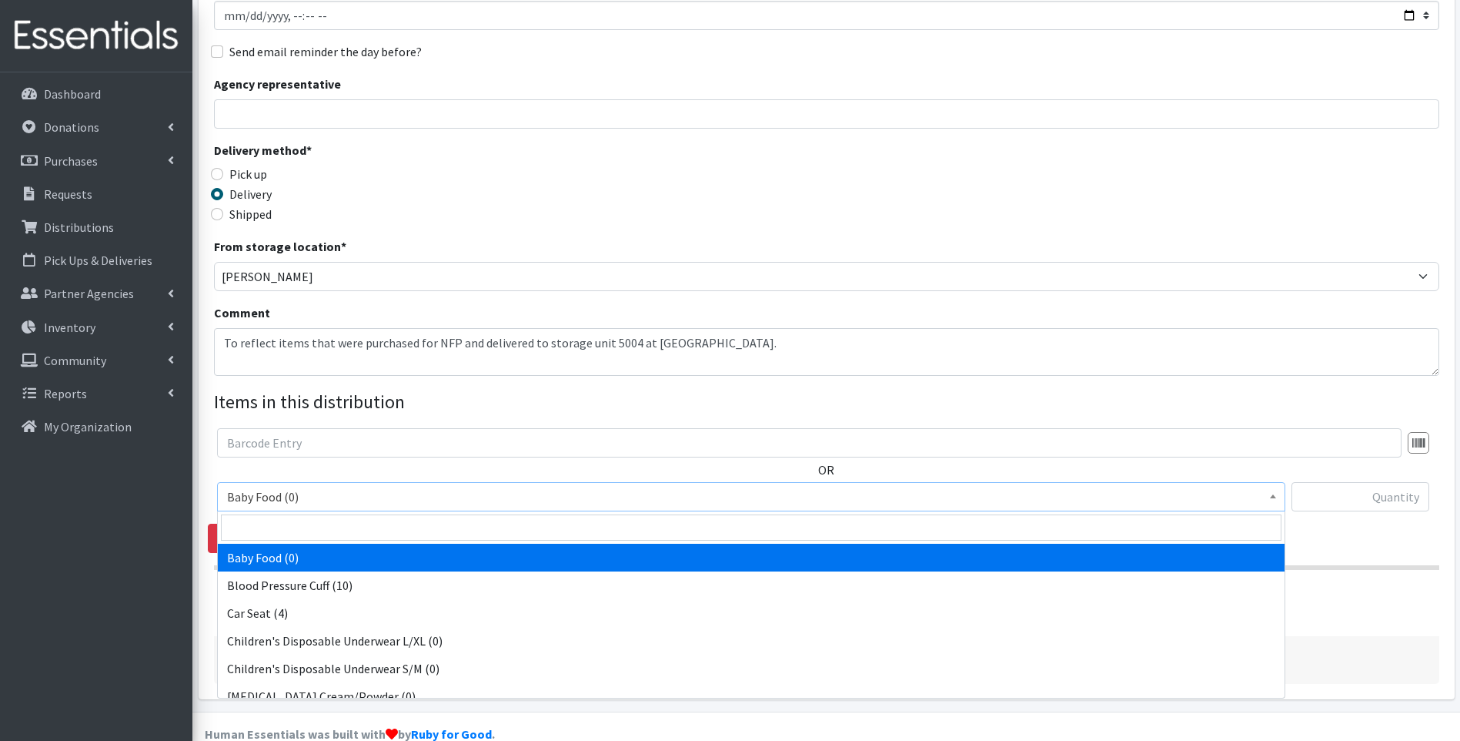
click at [352, 490] on span "Baby Food (0)" at bounding box center [751, 497] width 1049 height 22
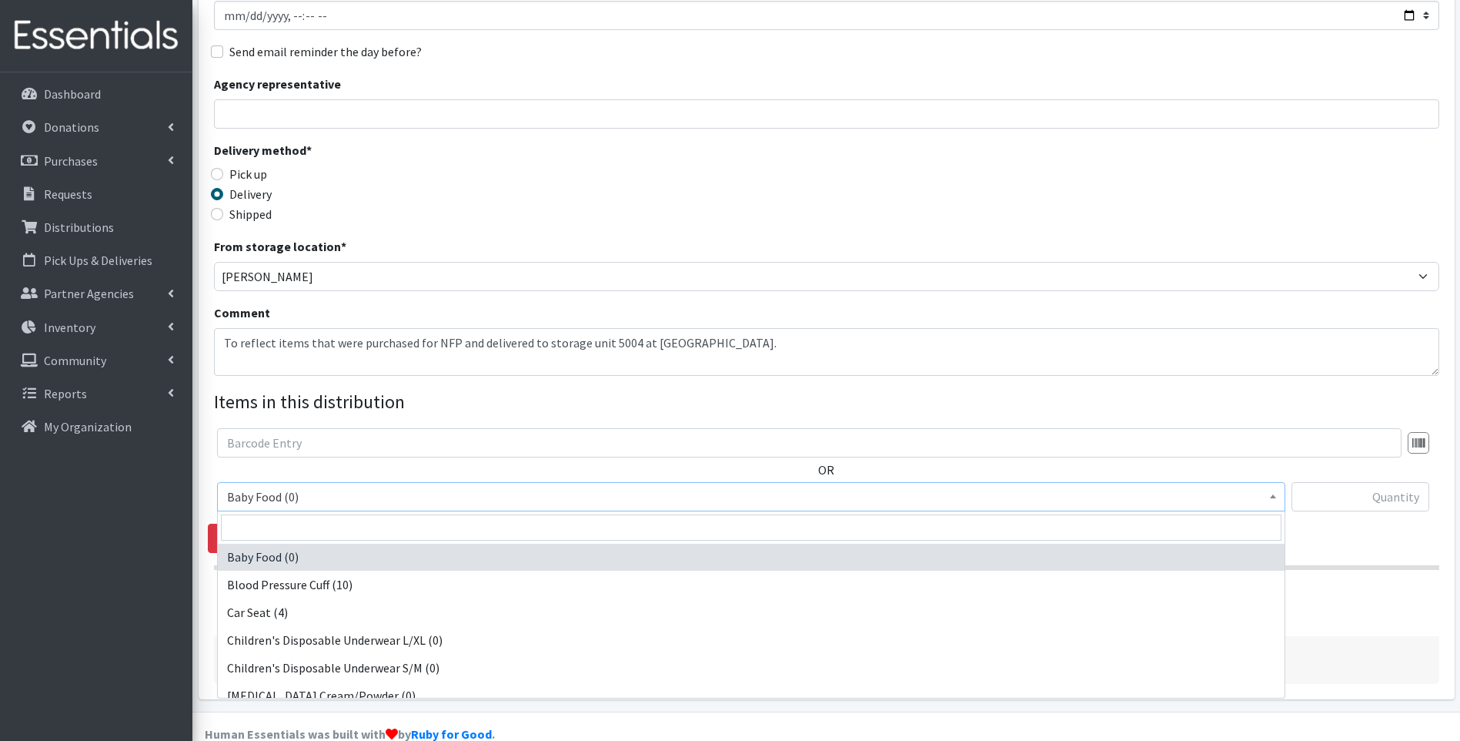
scroll to position [0, 0]
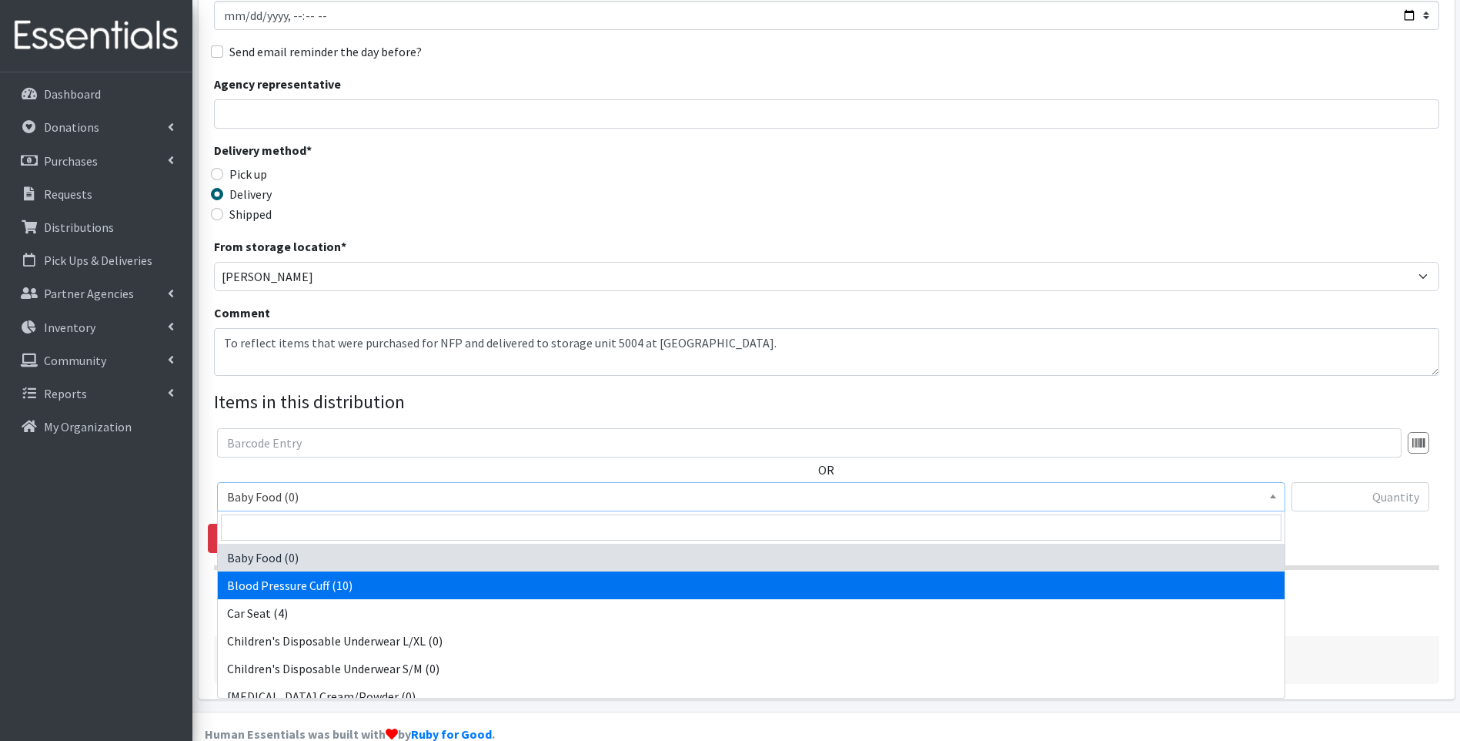
select select "15084"
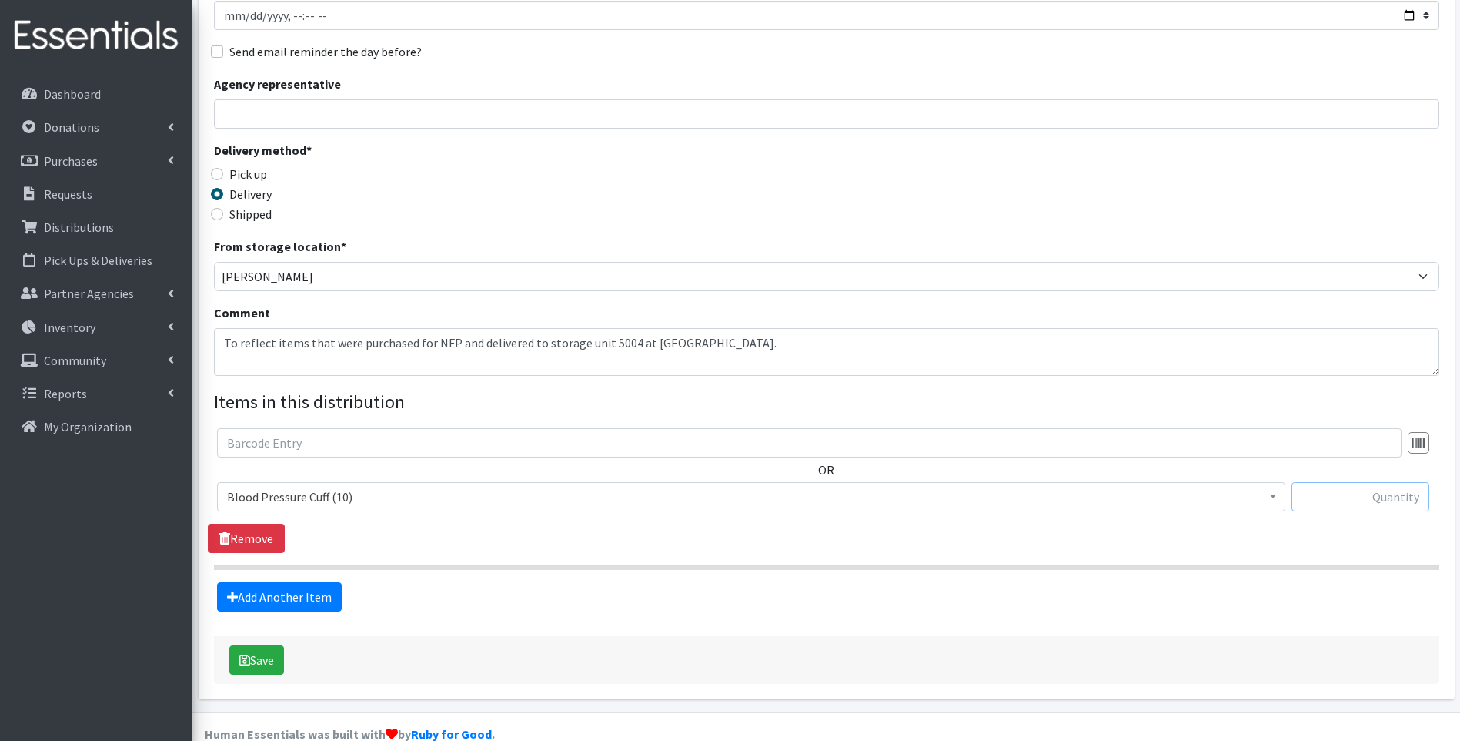
click at [1387, 484] on input "text" at bounding box center [1361, 496] width 138 height 29
type input "10"
click at [750, 202] on div "Delivery method * Pick up Delivery Shipped Shipping cost" at bounding box center [827, 189] width 1226 height 96
click at [304, 603] on link "Add Another Item" at bounding box center [279, 596] width 125 height 29
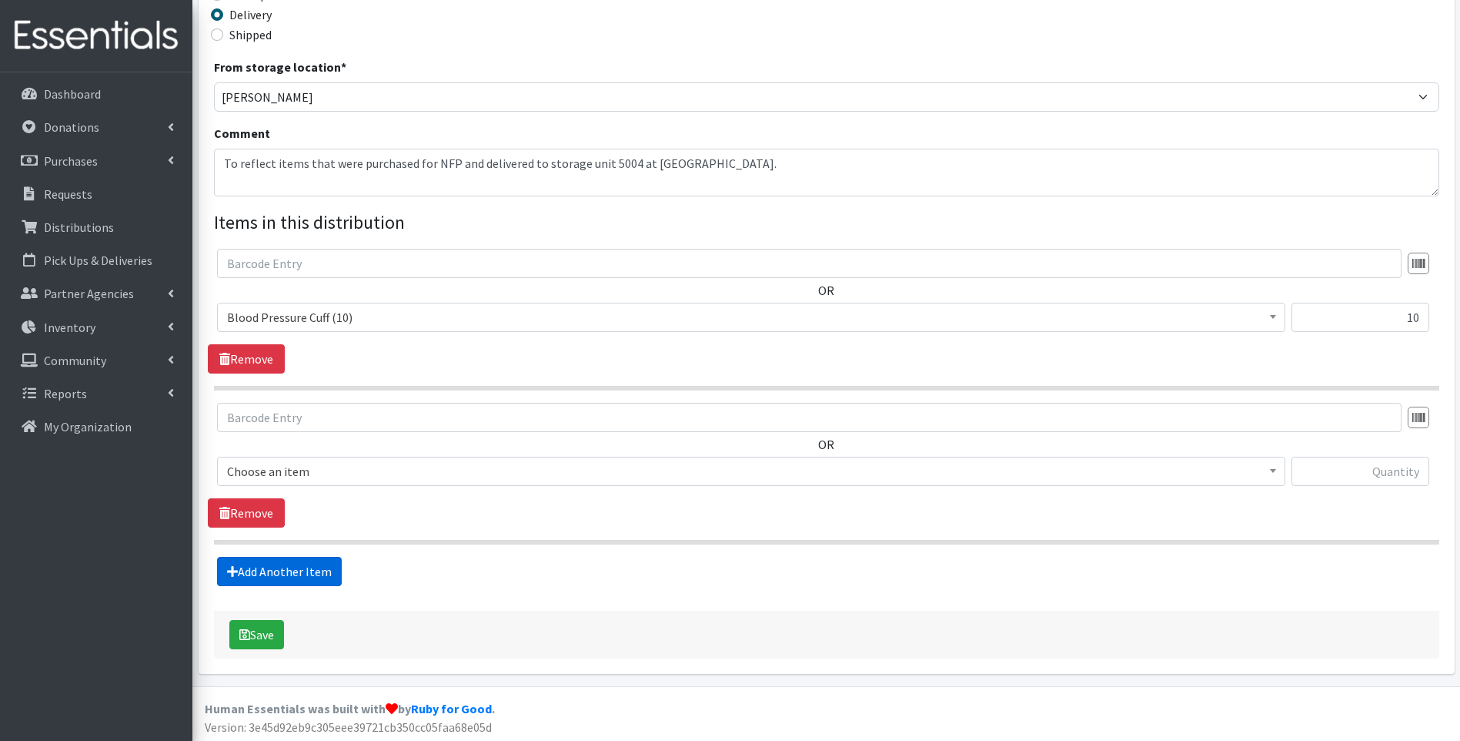
scroll to position [388, 0]
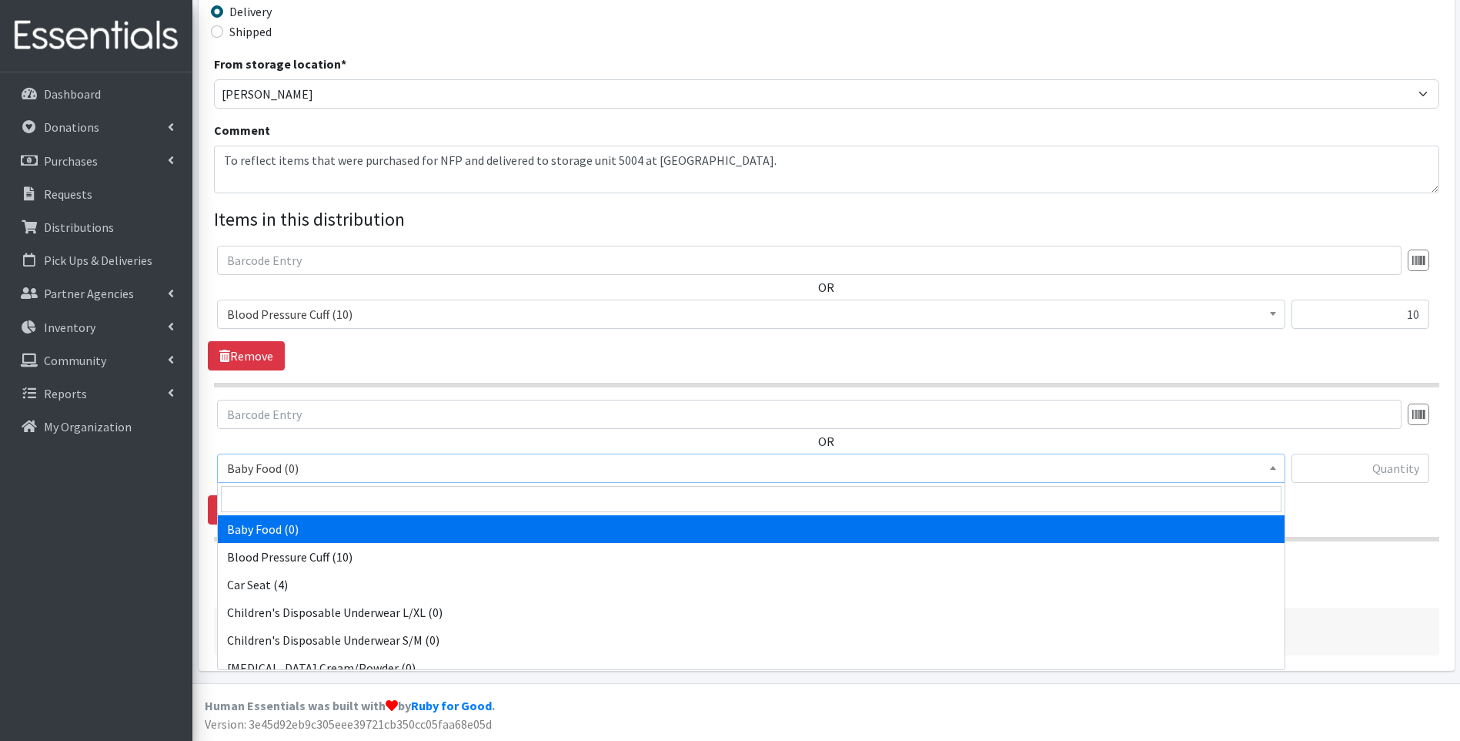
click at [346, 472] on span "Baby Food (0)" at bounding box center [751, 468] width 1049 height 22
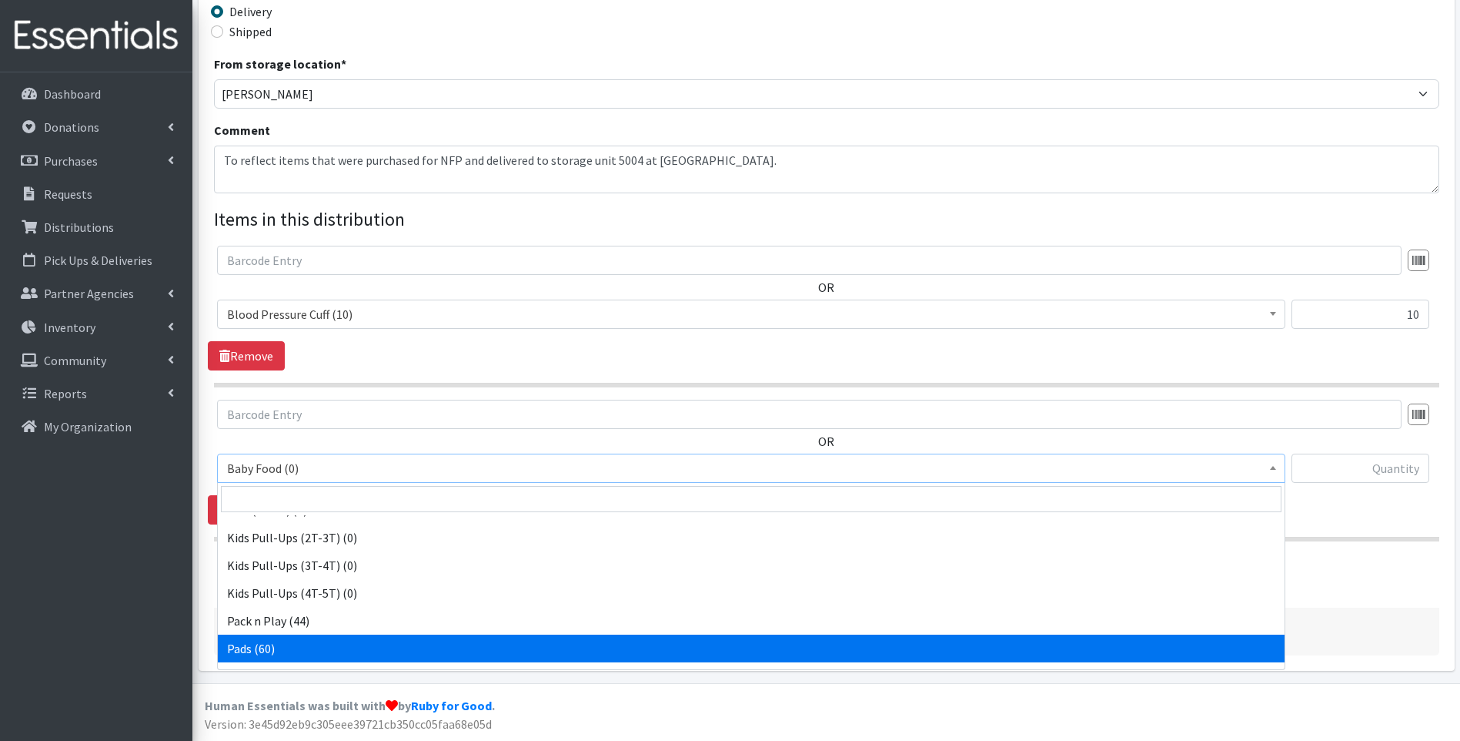
scroll to position [483, 0]
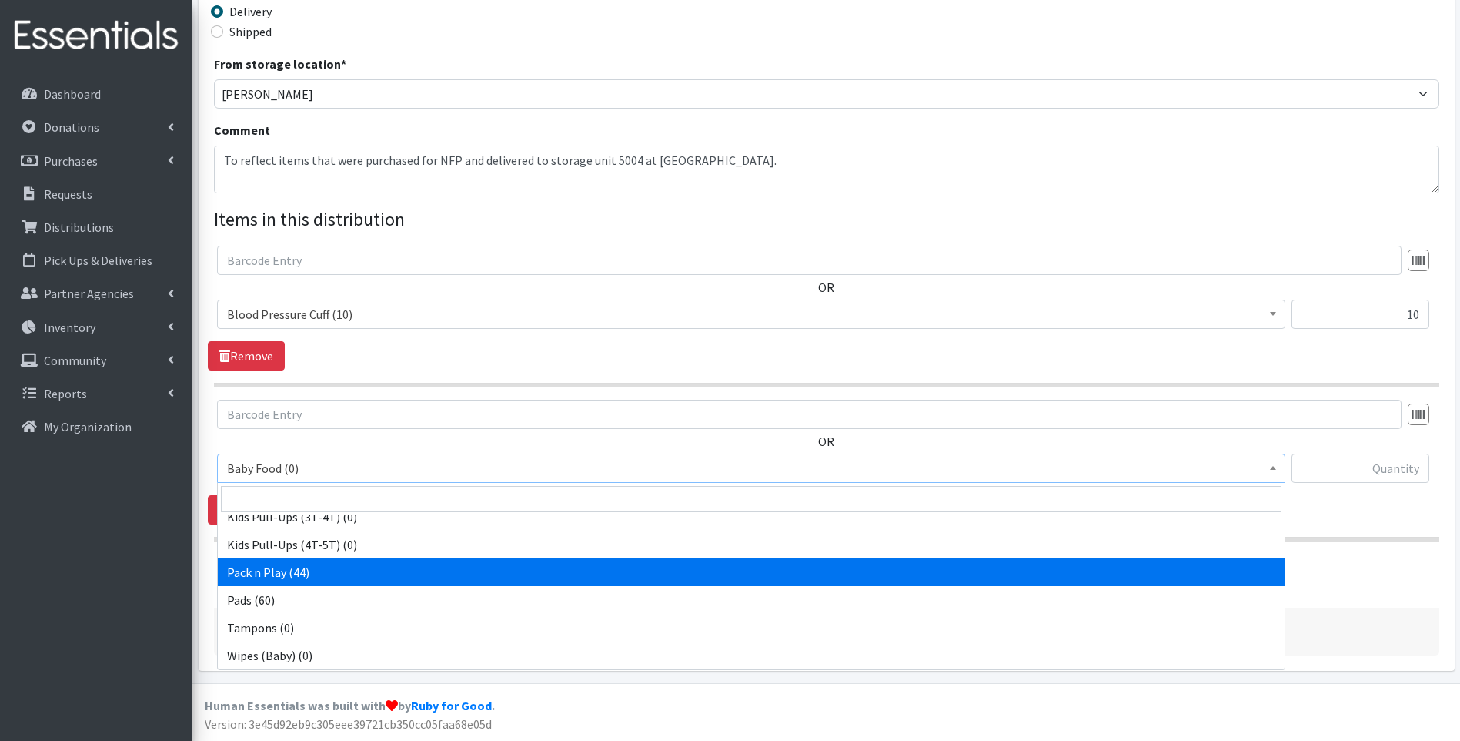
select select "12328"
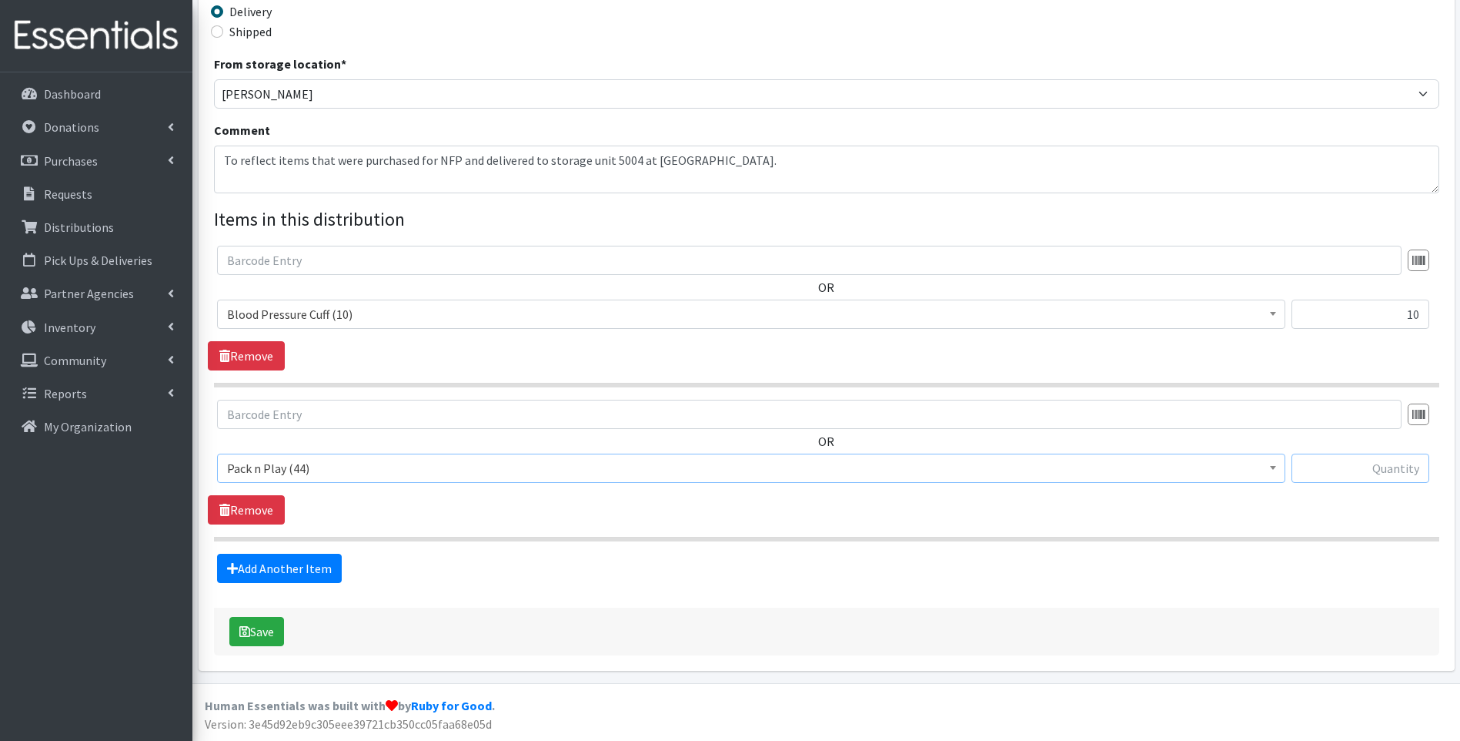
click at [1367, 471] on input "text" at bounding box center [1361, 467] width 138 height 29
type input "25"
click at [717, 615] on div "Save" at bounding box center [827, 631] width 1226 height 48
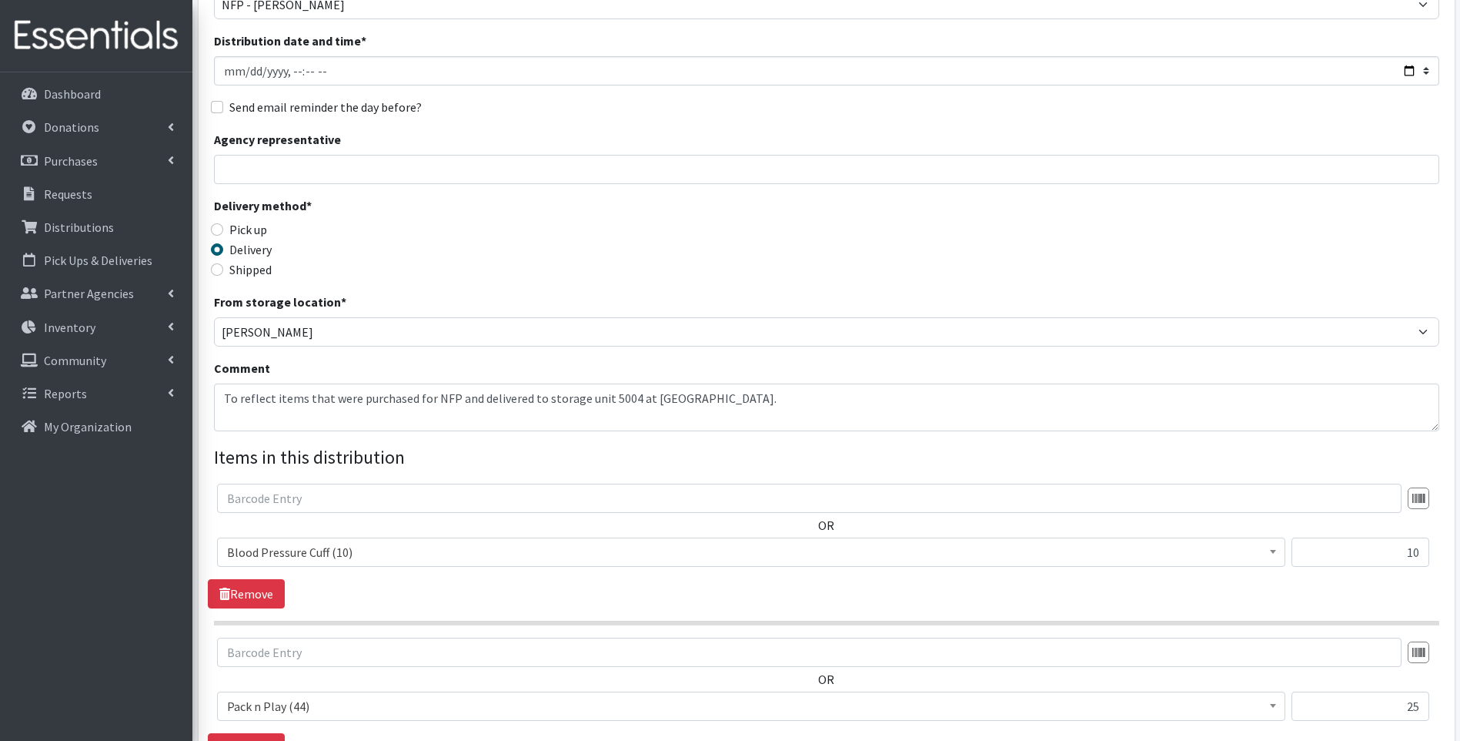
scroll to position [388, 0]
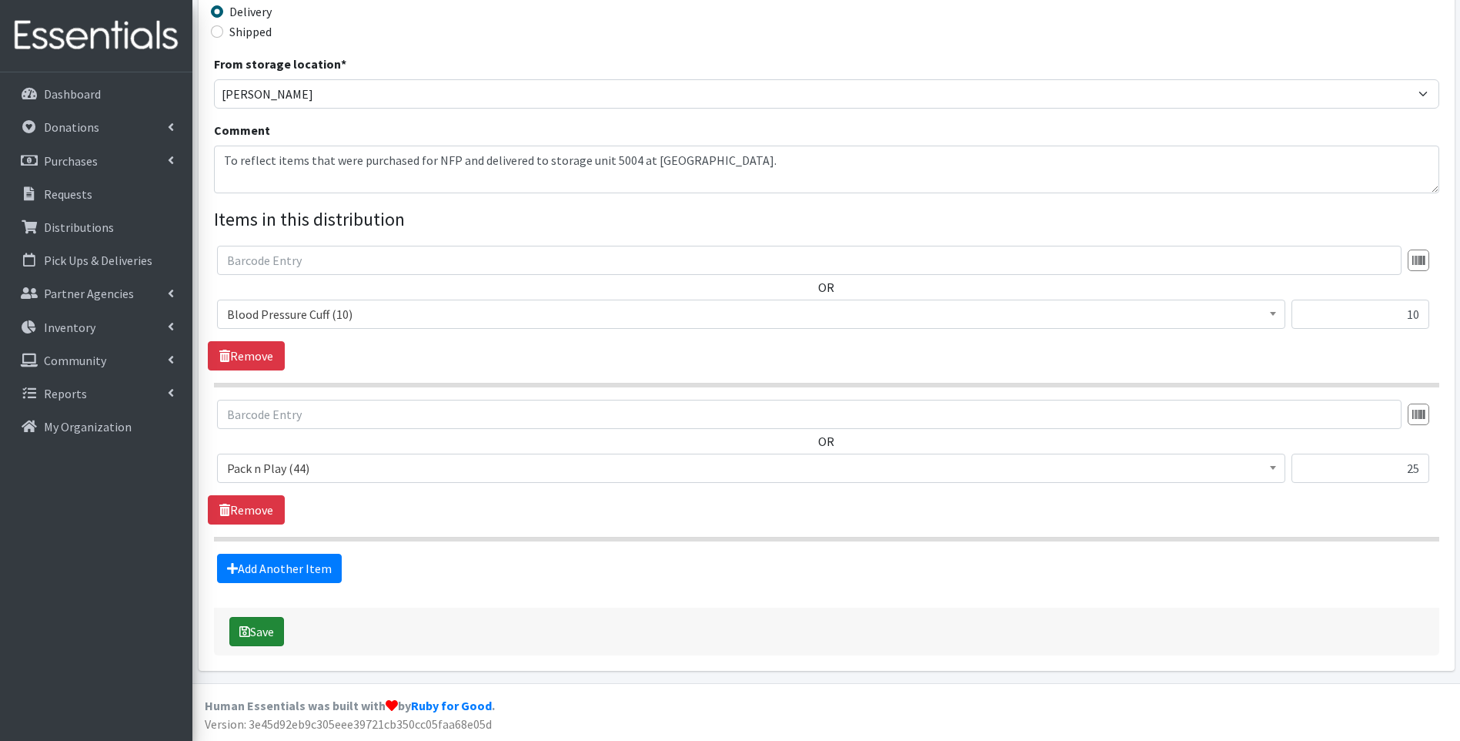
click at [252, 624] on button "Save" at bounding box center [256, 631] width 55 height 29
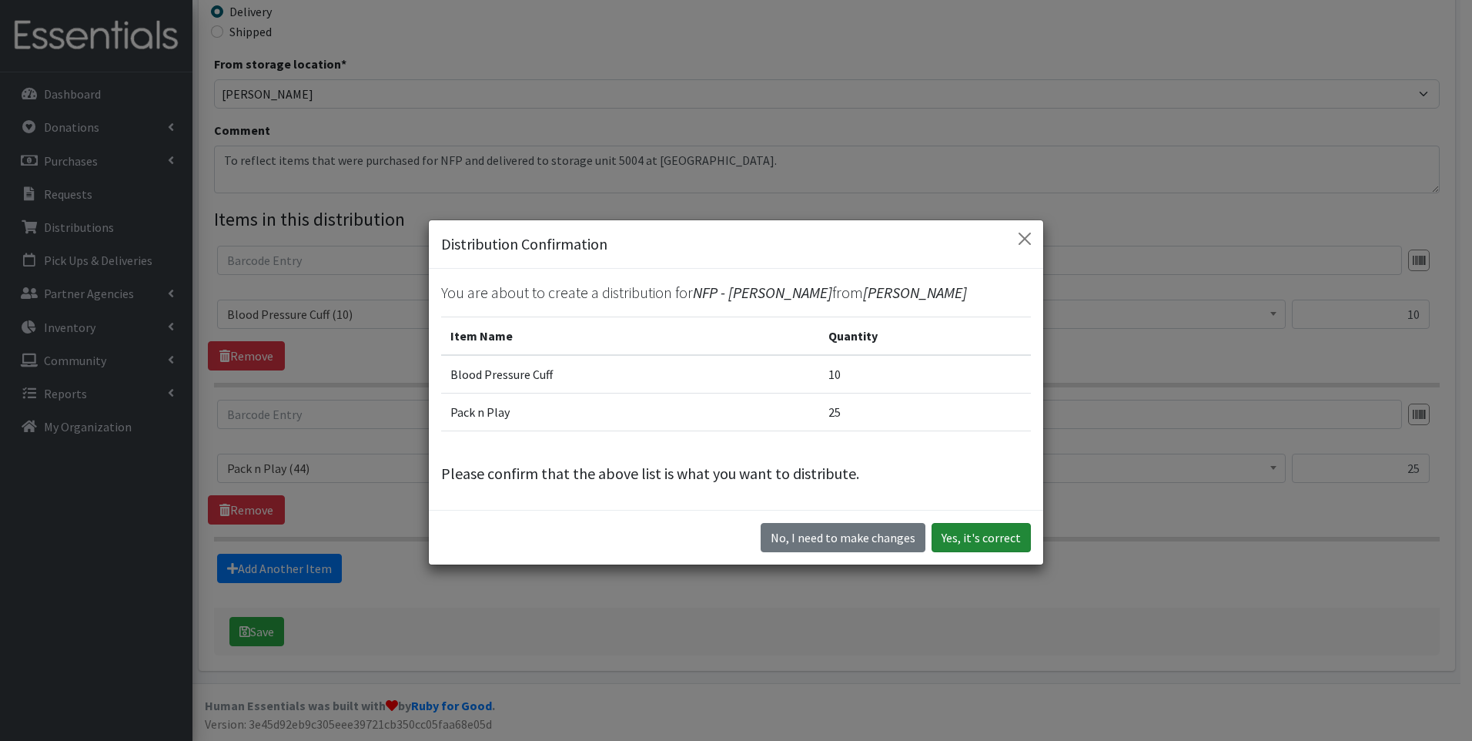
click at [965, 529] on button "Yes, it's correct" at bounding box center [981, 537] width 99 height 29
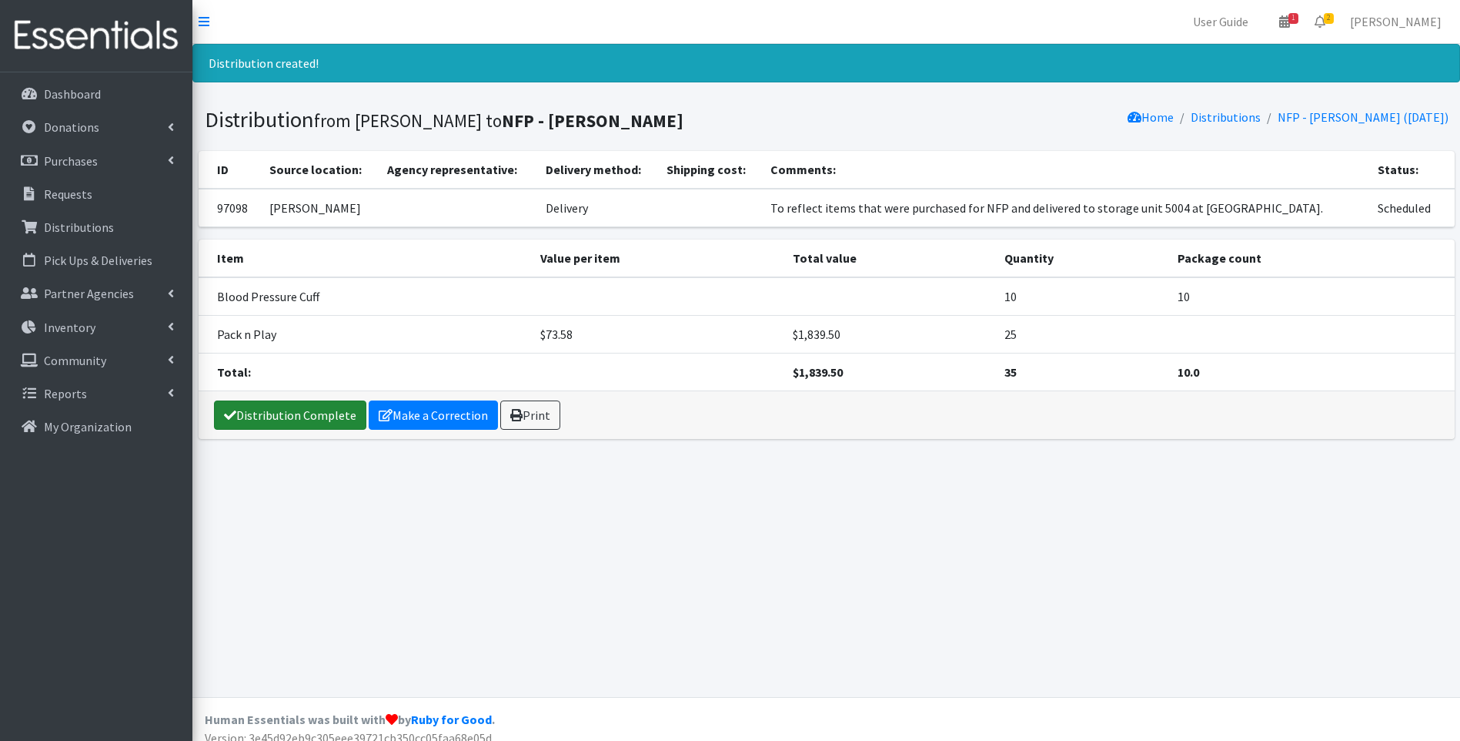
click at [299, 409] on link "Distribution Complete" at bounding box center [290, 414] width 152 height 29
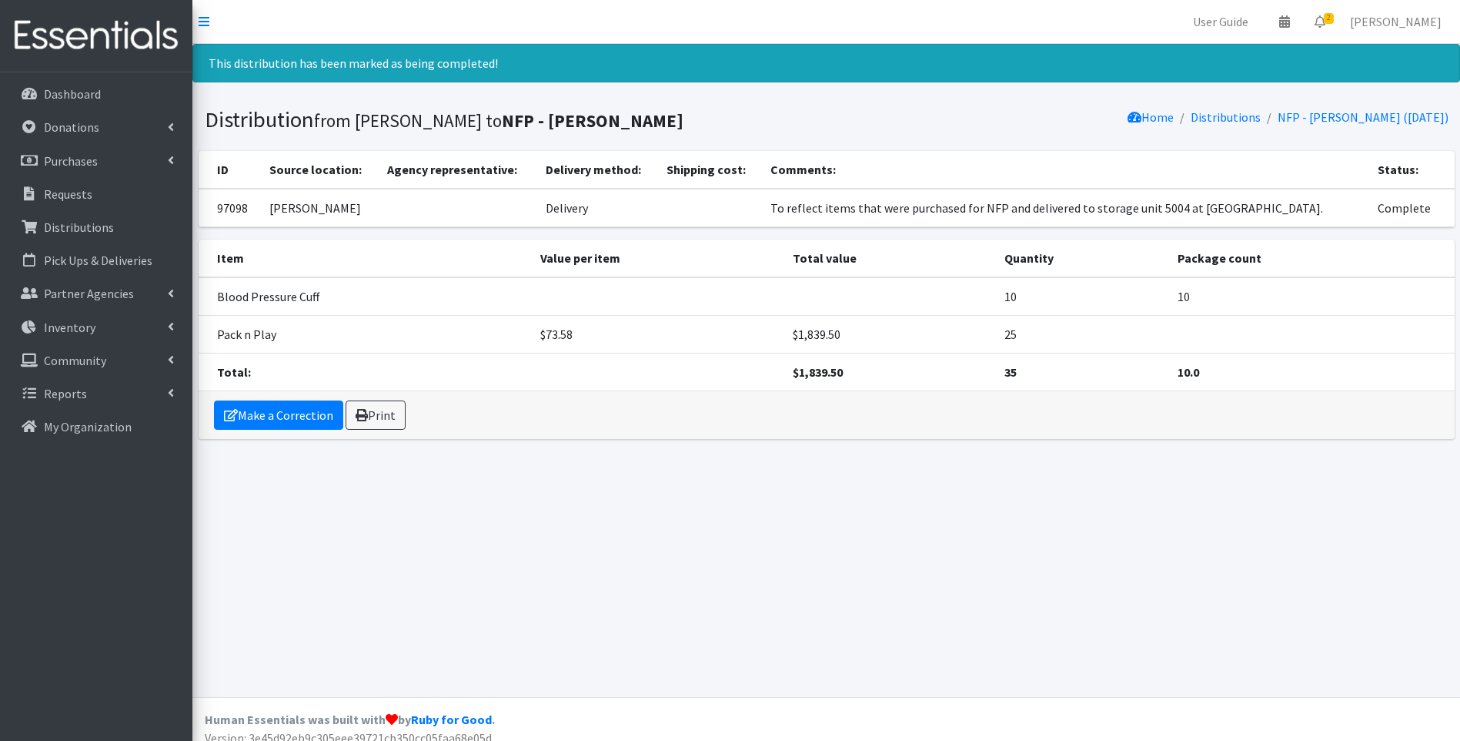
click at [61, 40] on img at bounding box center [96, 36] width 180 height 52
